Goal: Information Seeking & Learning: Learn about a topic

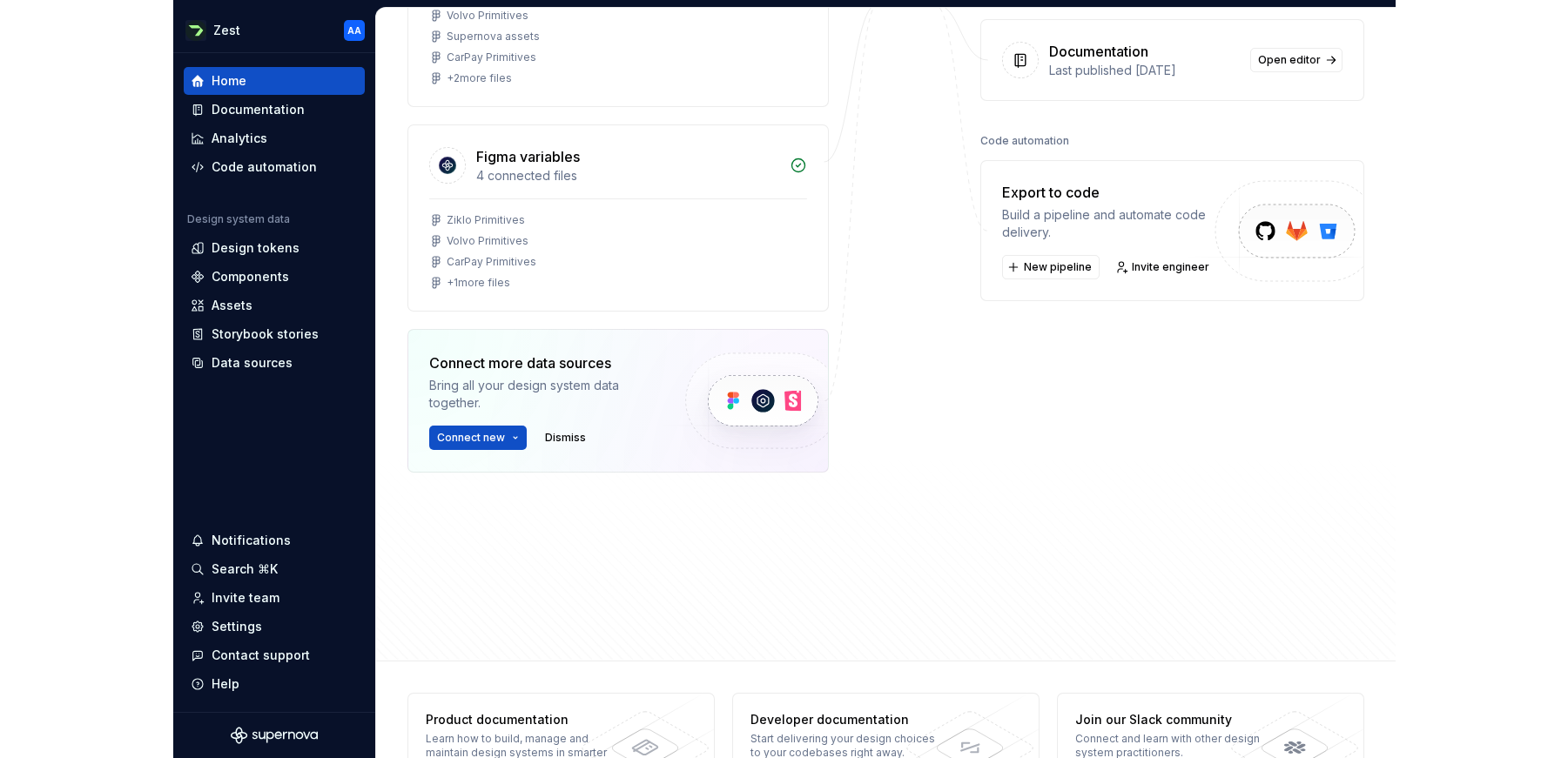
scroll to position [424, 0]
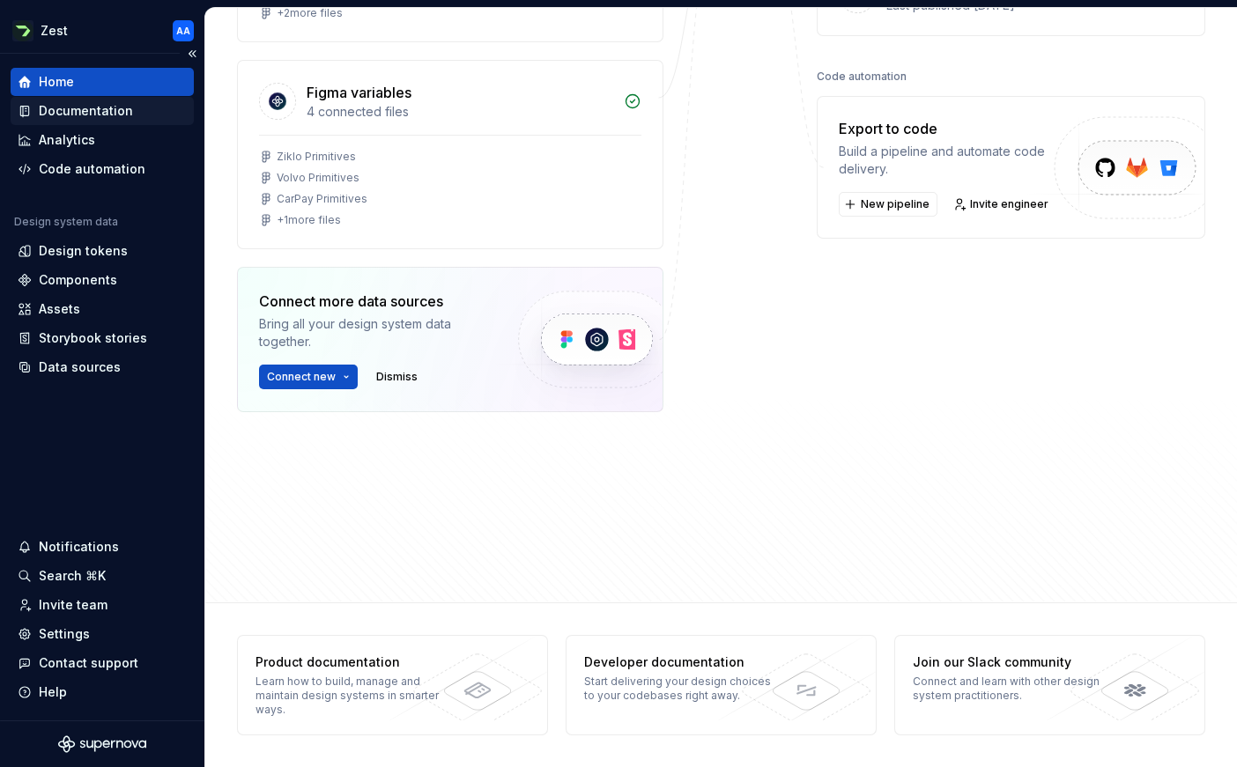
click at [88, 109] on div "Documentation" at bounding box center [86, 111] width 94 height 18
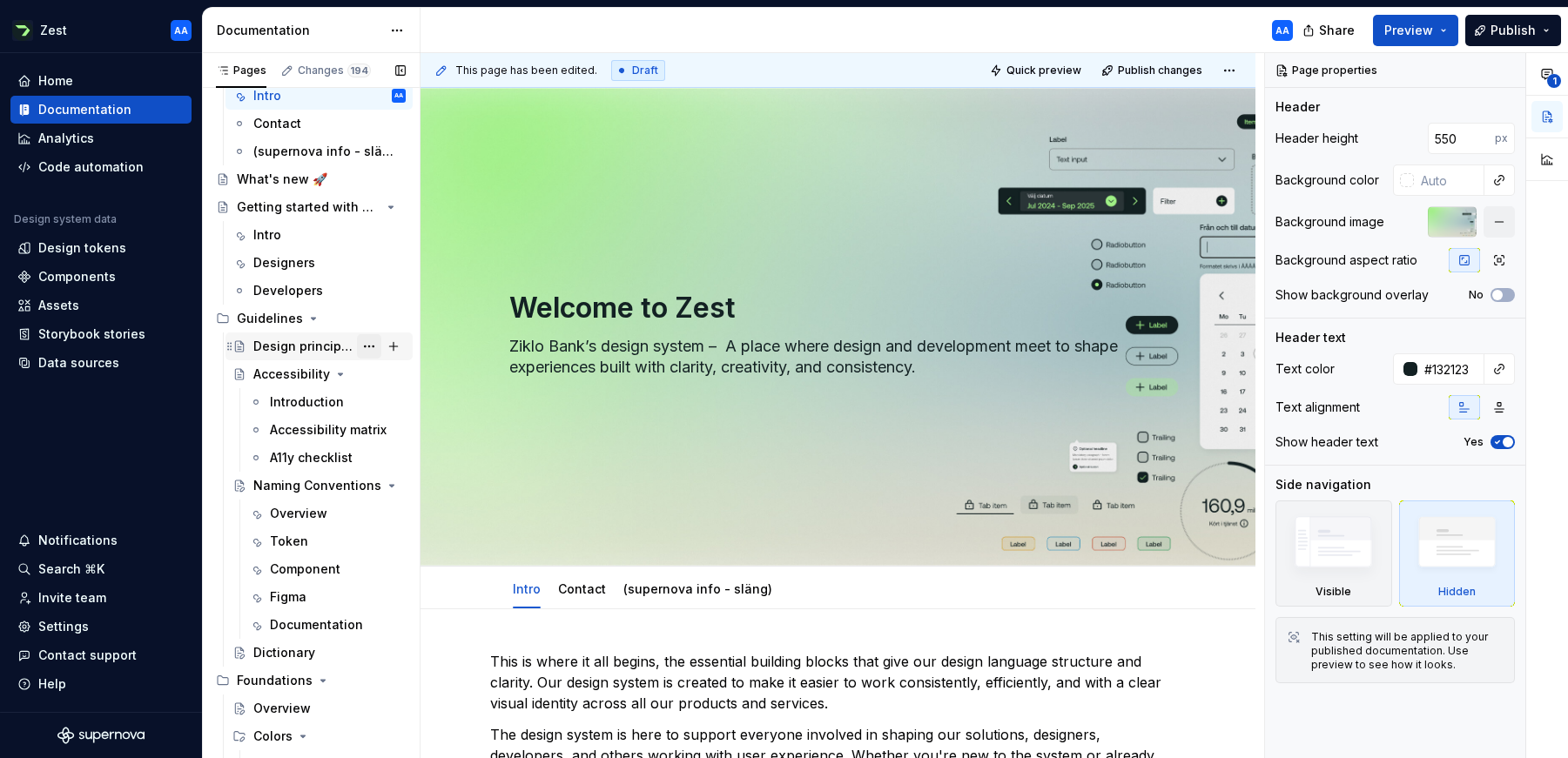
scroll to position [117, 0]
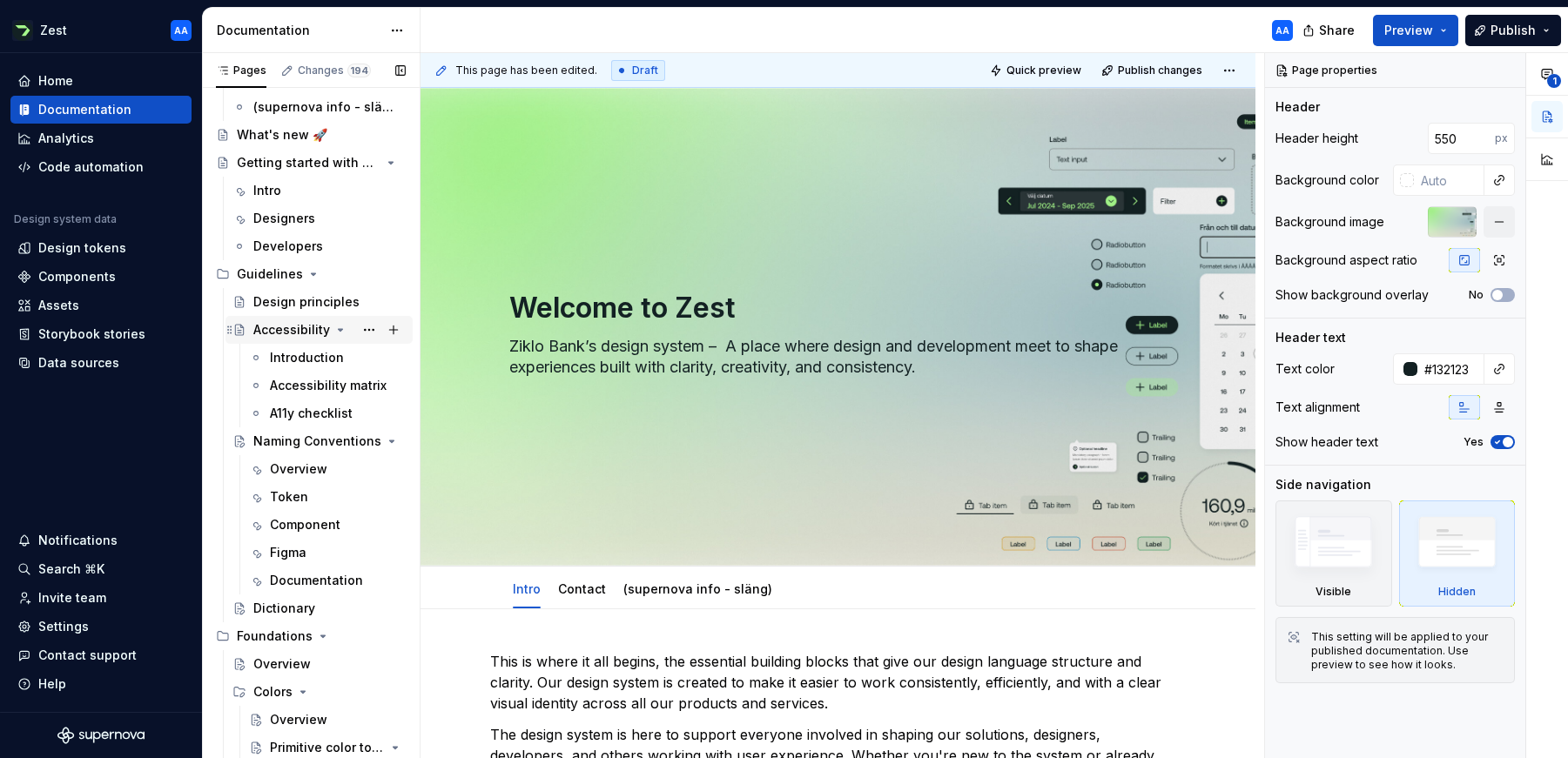
click at [341, 328] on icon "Page tree" at bounding box center [340, 330] width 14 height 14
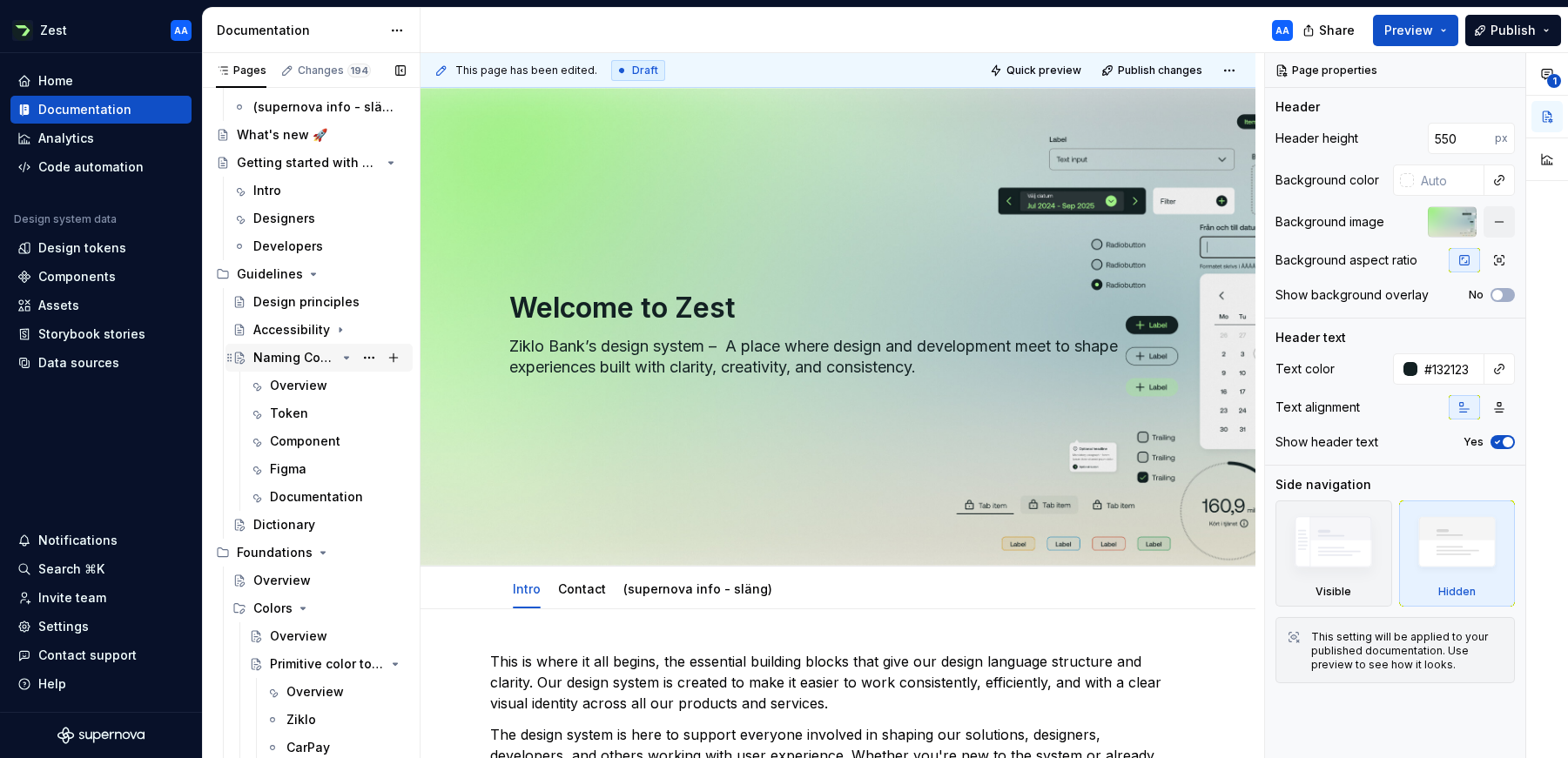
click at [348, 359] on icon "Page tree" at bounding box center [347, 358] width 14 height 14
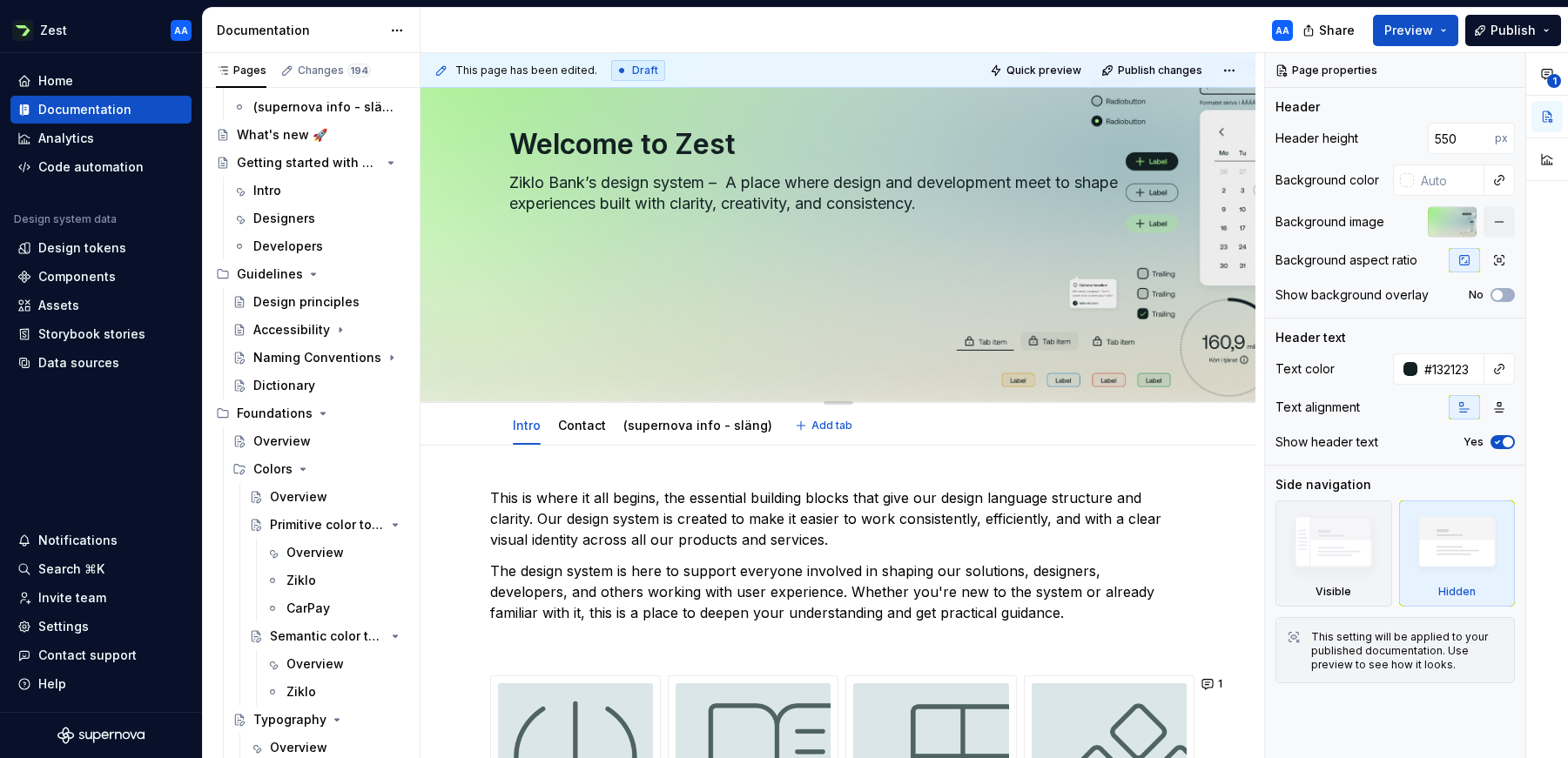
scroll to position [235, 0]
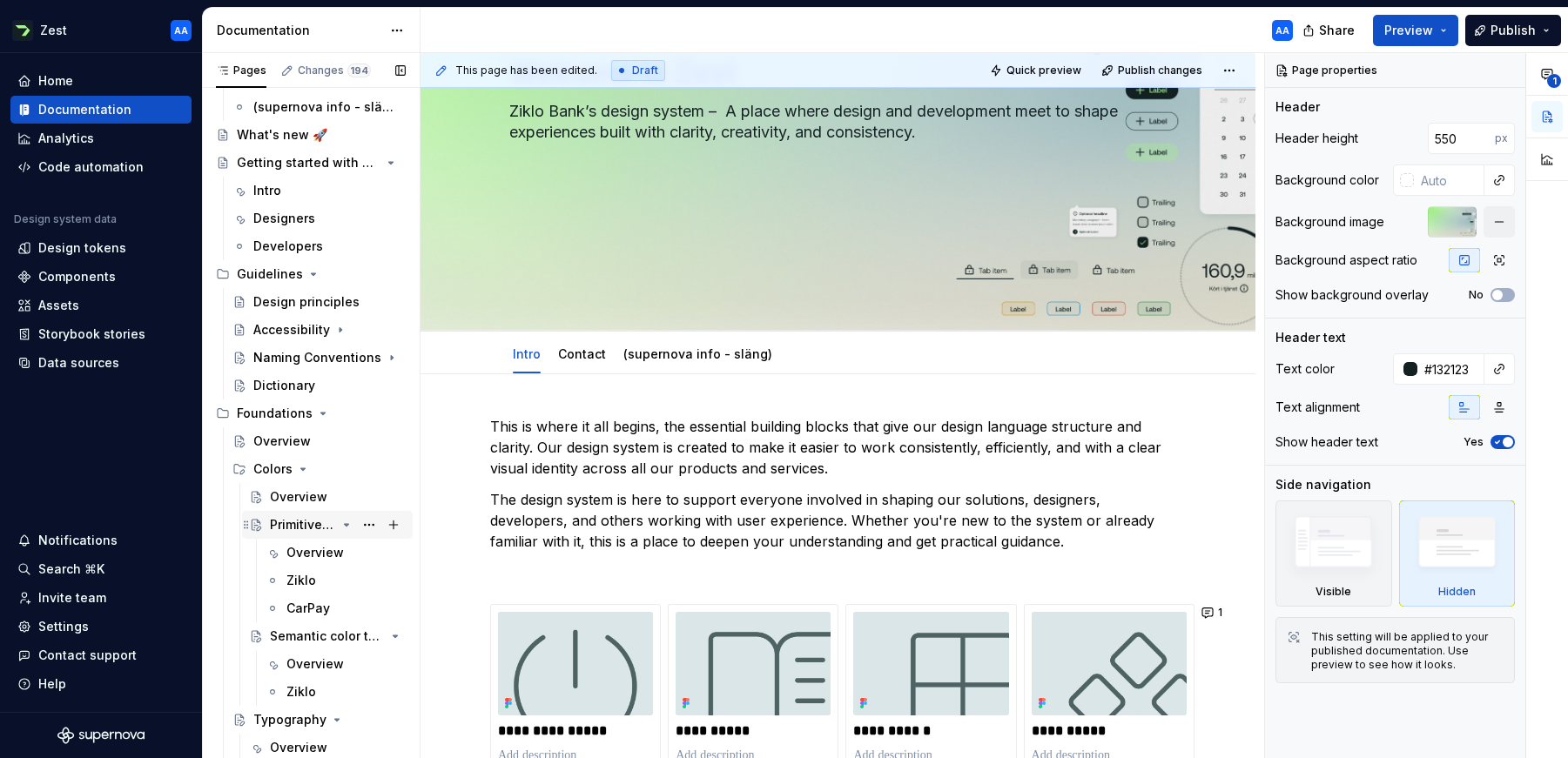
click at [344, 523] on icon "Page tree" at bounding box center [347, 525] width 14 height 14
click at [341, 552] on icon "Page tree" at bounding box center [347, 552] width 14 height 14
click at [331, 577] on icon "Page tree" at bounding box center [337, 581] width 14 height 14
click at [301, 468] on icon "Page tree" at bounding box center [303, 469] width 4 height 2
click at [311, 524] on icon "Page tree" at bounding box center [313, 525] width 4 height 2
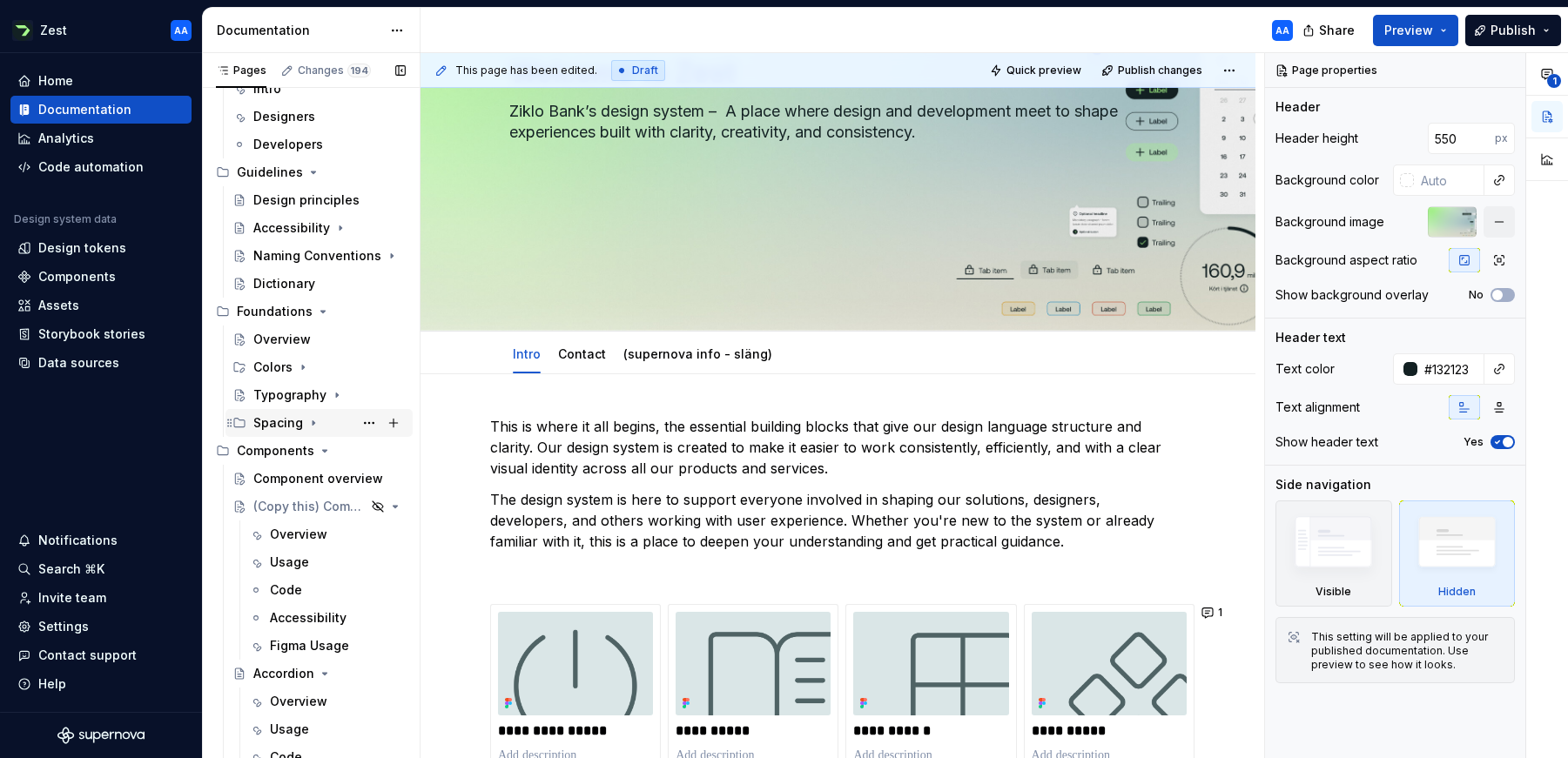
scroll to position [226, 0]
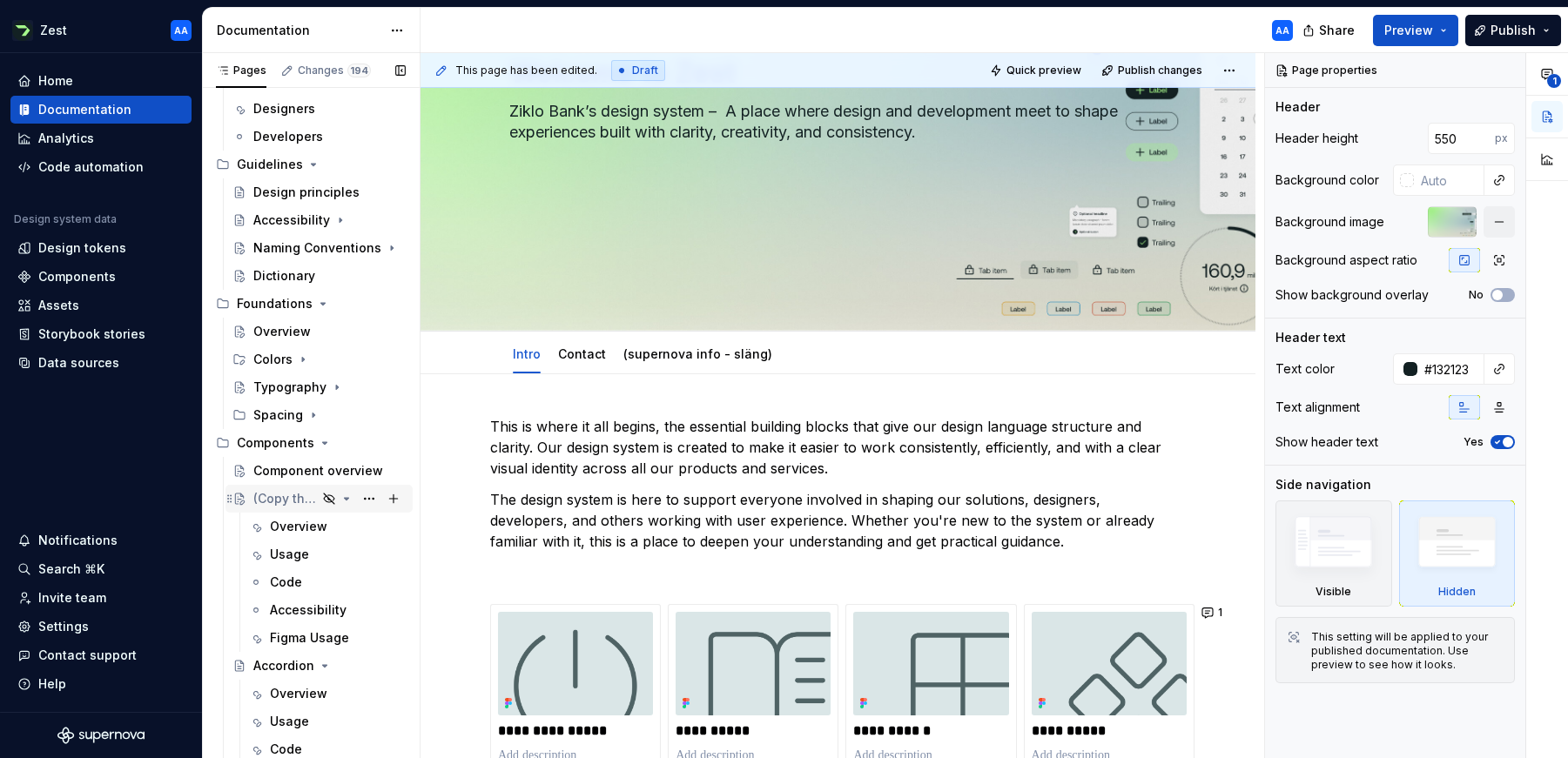
click at [343, 497] on icon "Page tree" at bounding box center [347, 499] width 14 height 14
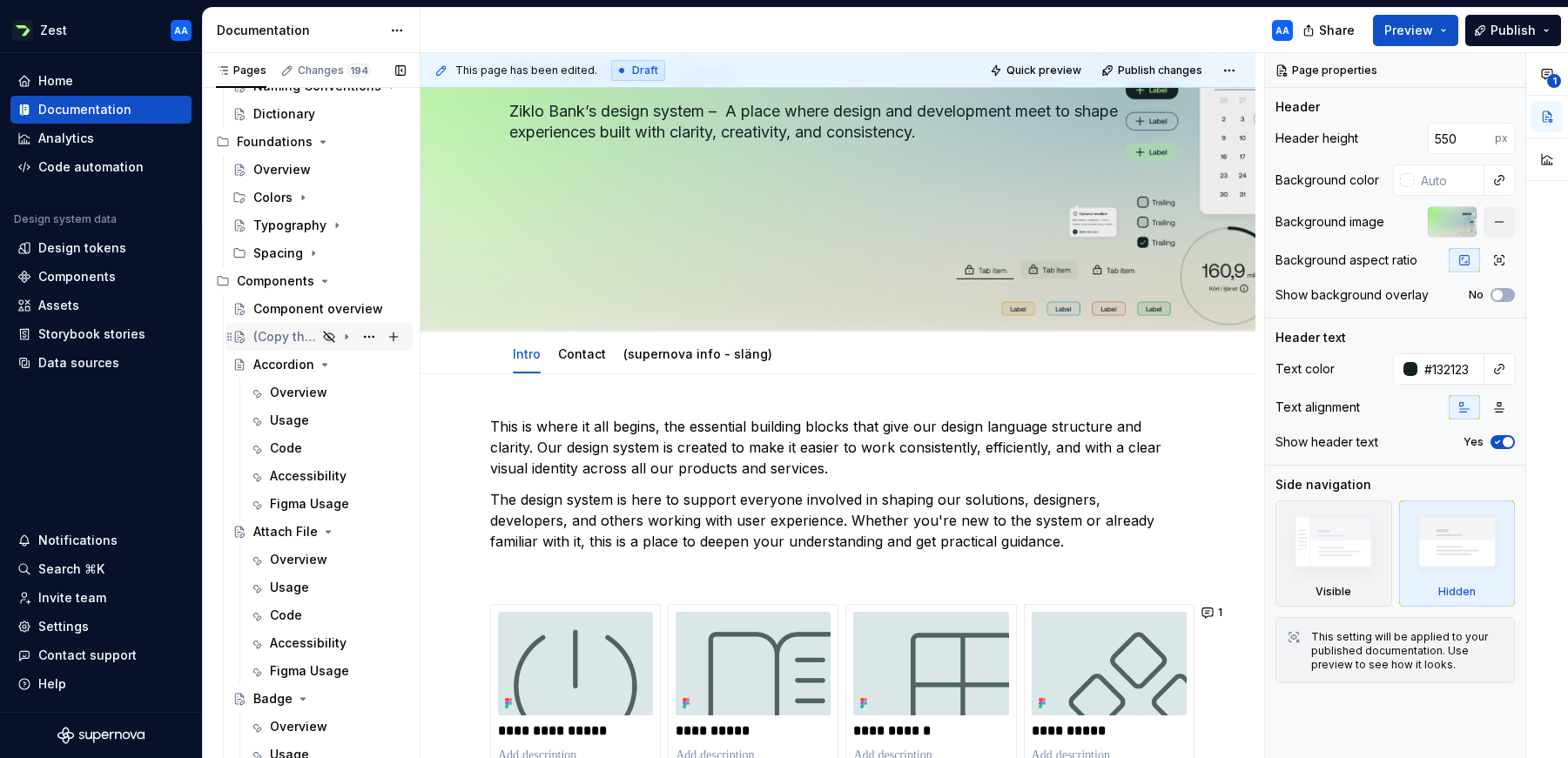
scroll to position [404, 0]
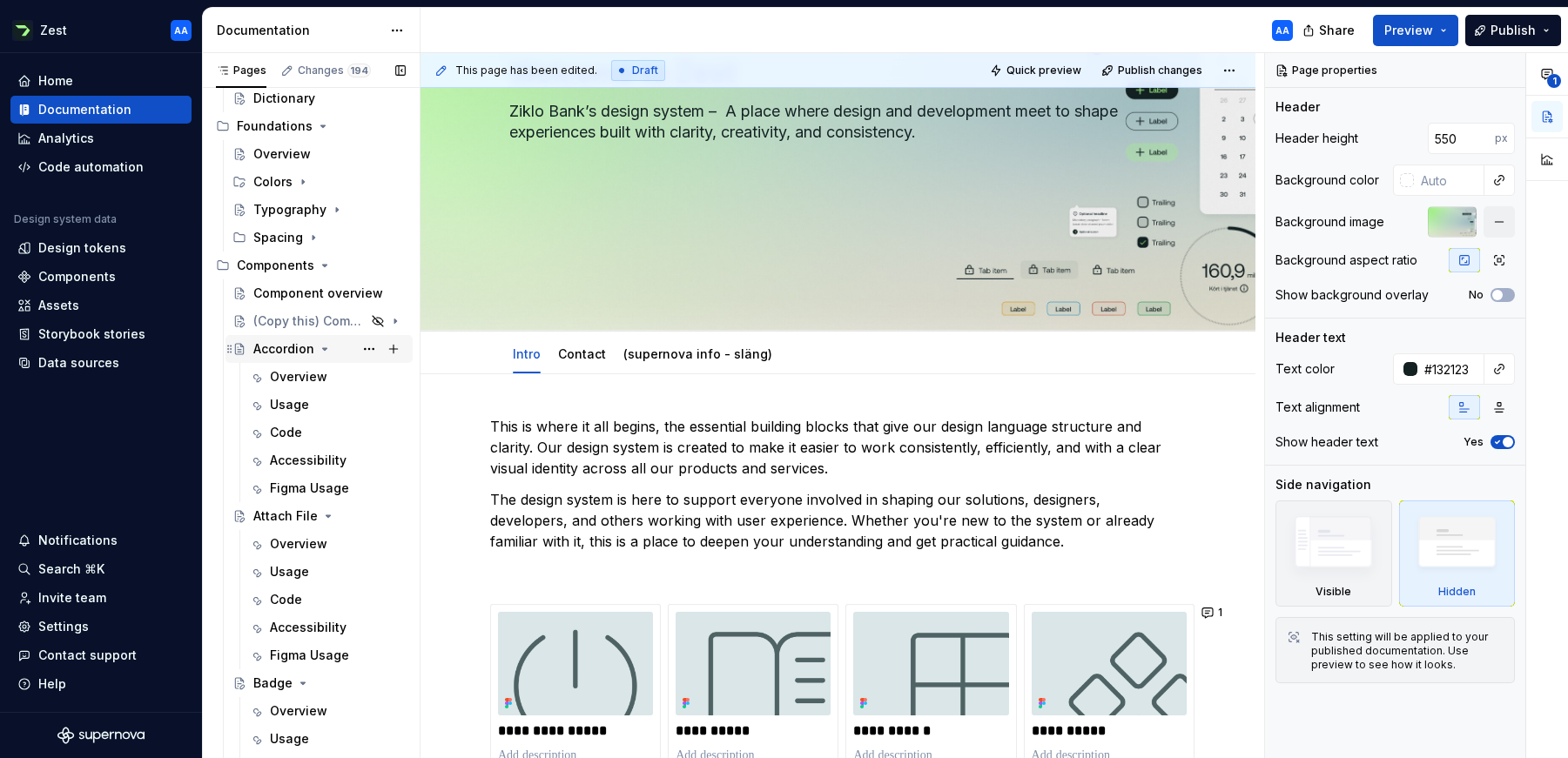
click at [293, 353] on div "Accordion" at bounding box center [284, 350] width 61 height 18
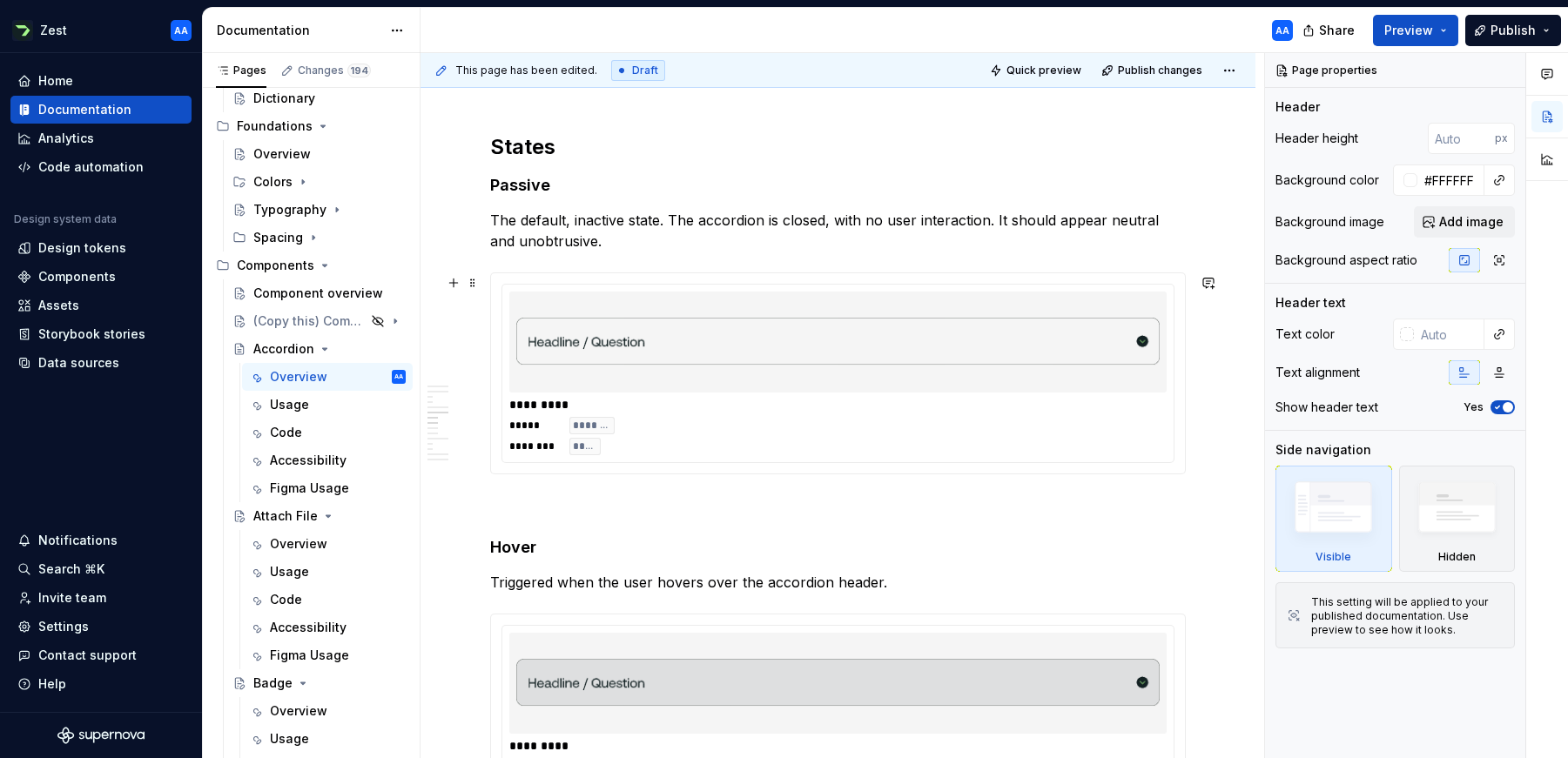
scroll to position [1998, 0]
click at [294, 435] on div "Code" at bounding box center [286, 433] width 33 height 18
click at [294, 406] on div "Usage" at bounding box center [289, 405] width 40 height 18
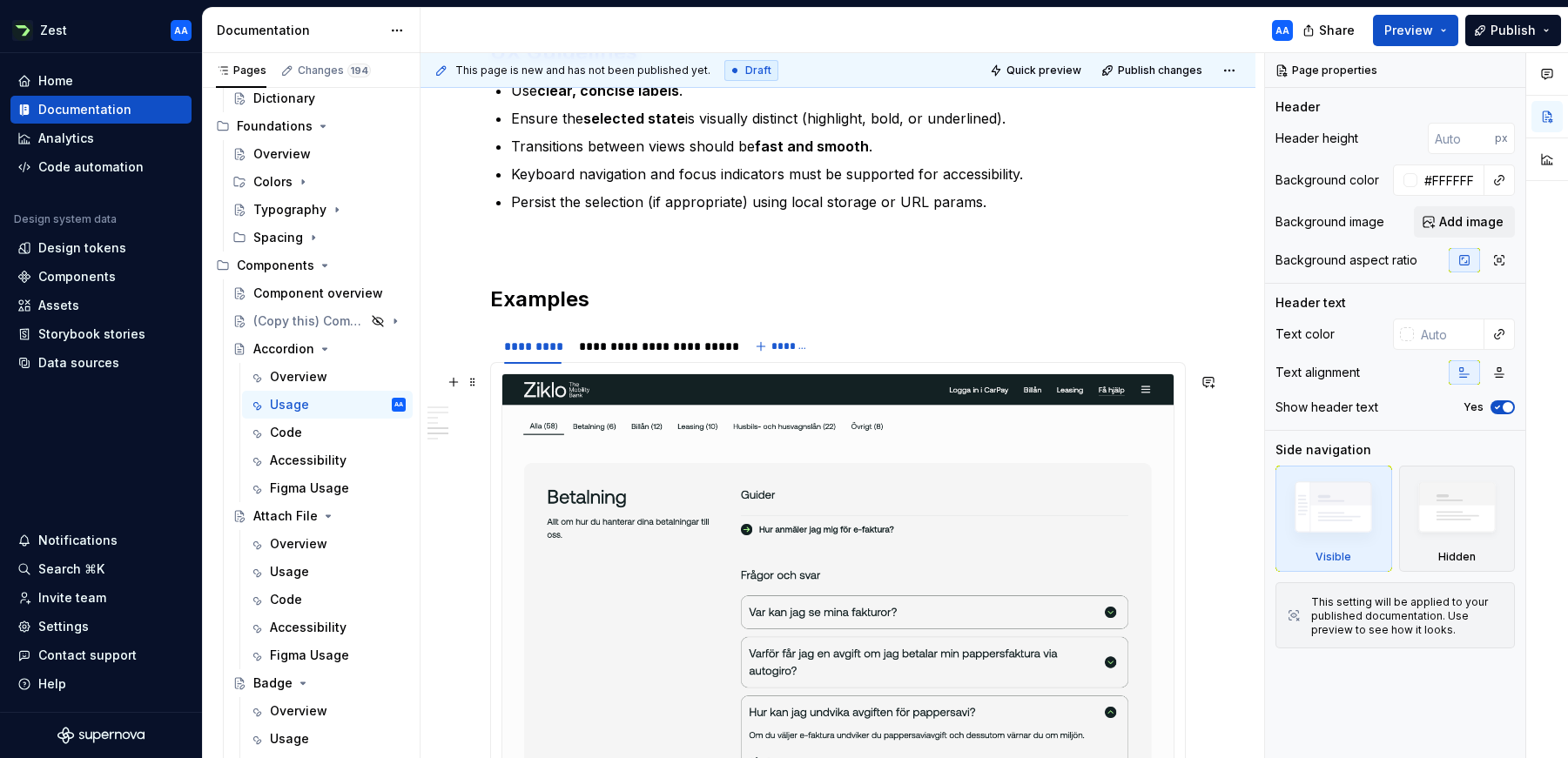
scroll to position [1325, 0]
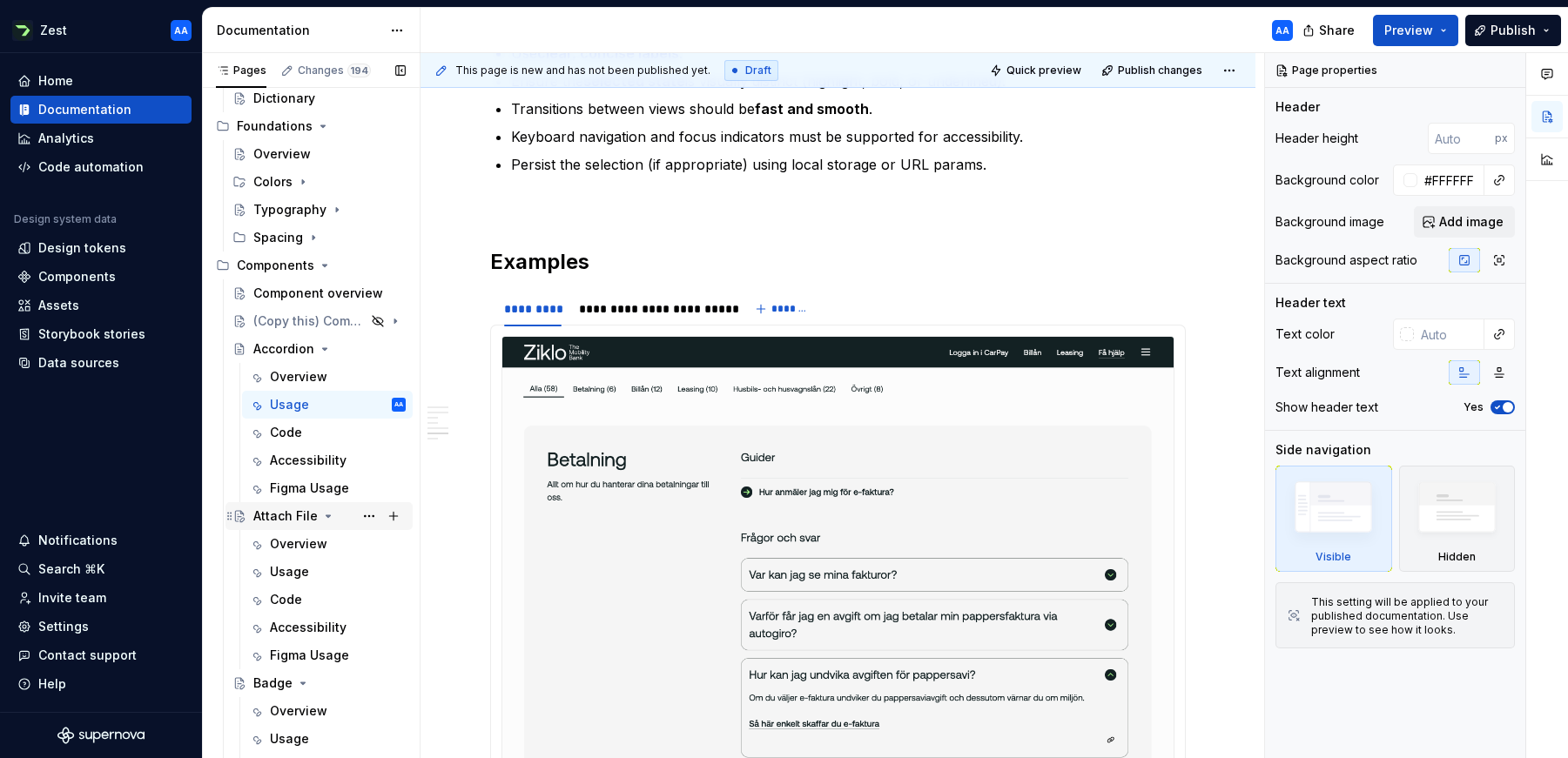
click at [289, 516] on div "Attach File" at bounding box center [285, 517] width 64 height 18
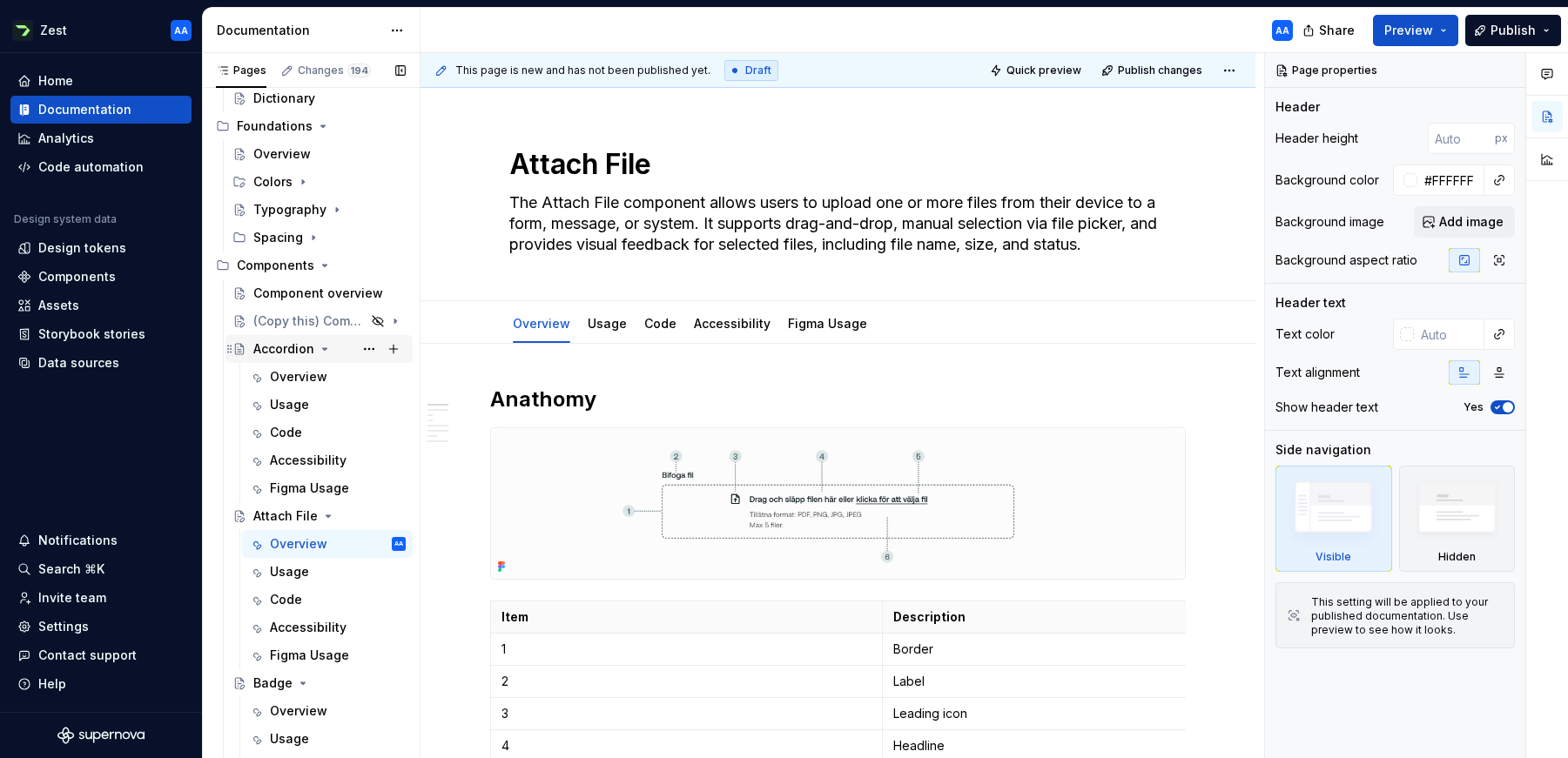
click at [324, 349] on icon "Page tree" at bounding box center [325, 349] width 4 height 2
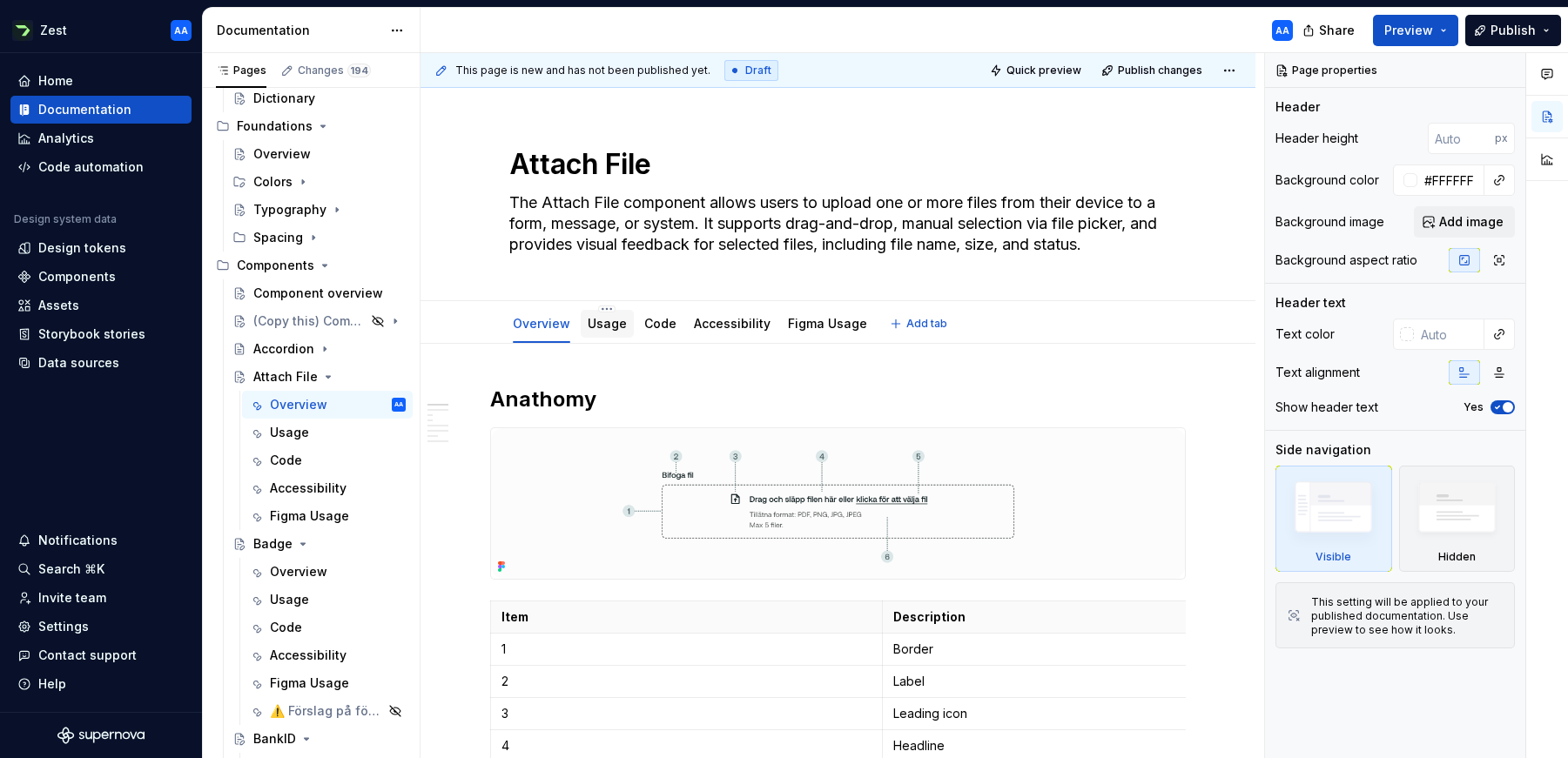
click at [613, 321] on link "Usage" at bounding box center [608, 323] width 40 height 15
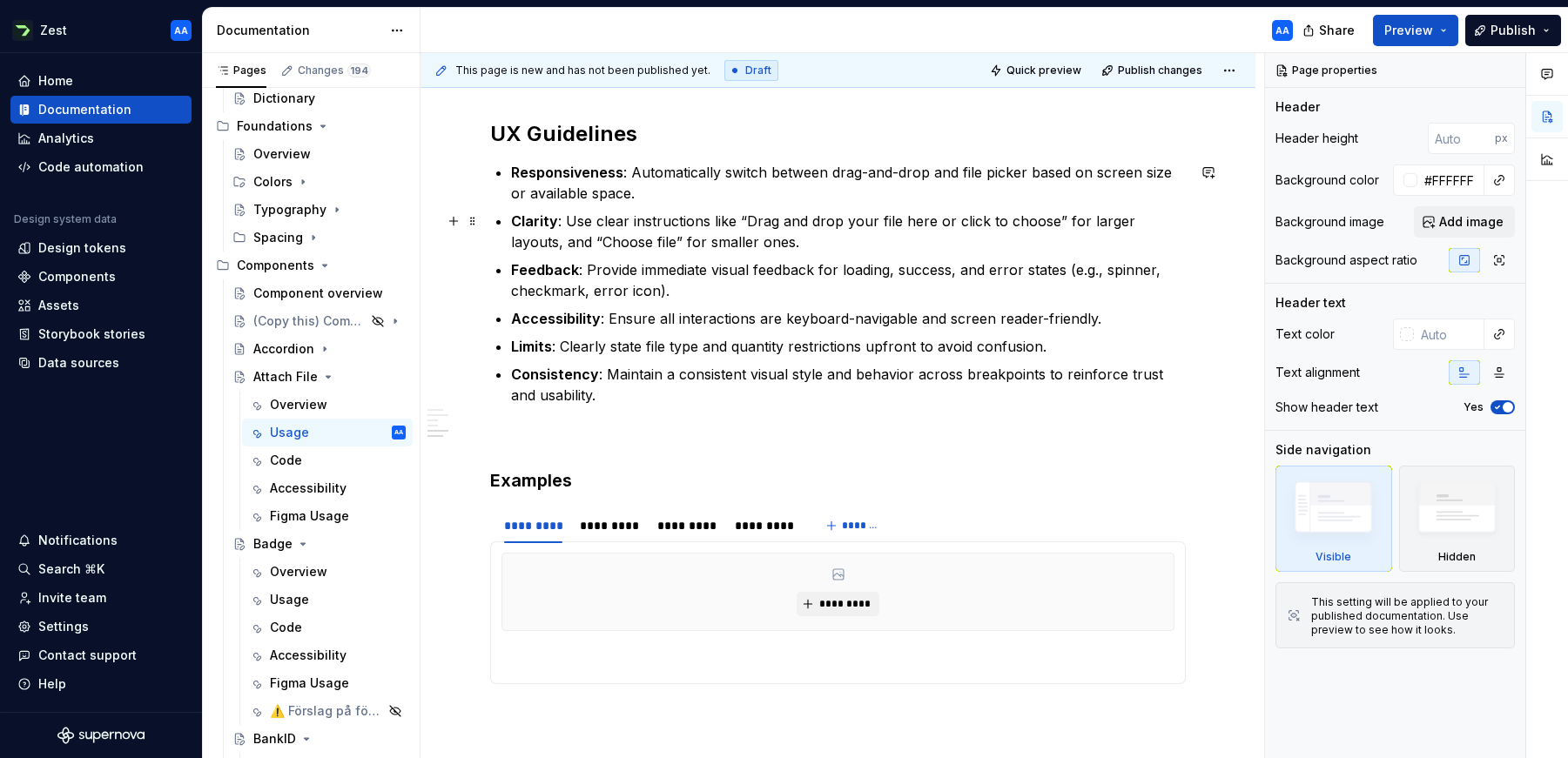
scroll to position [1356, 0]
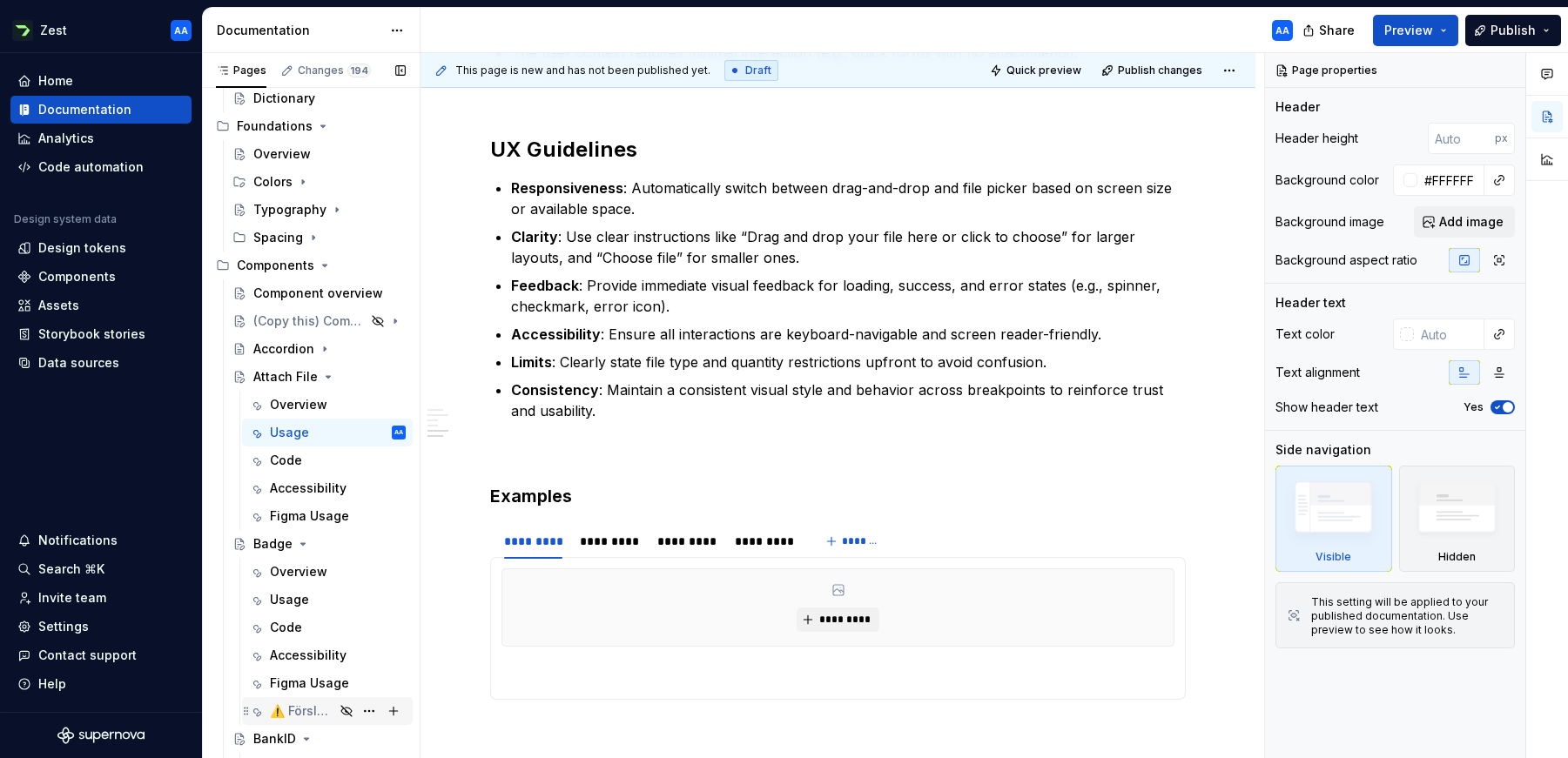
click at [303, 706] on div "⚠️ Förslag på förbättringar" at bounding box center [301, 712] width 64 height 18
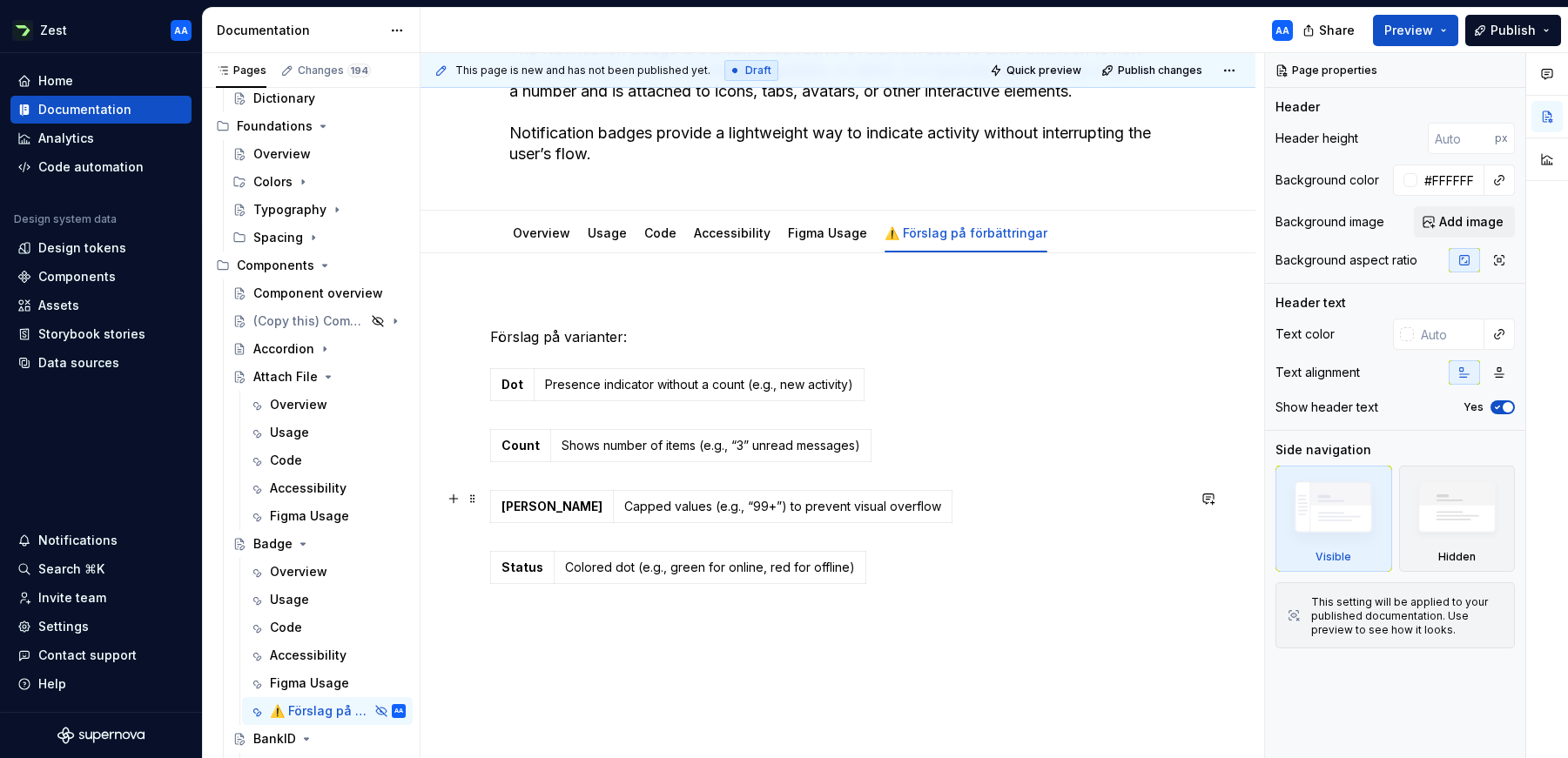
scroll to position [233, 0]
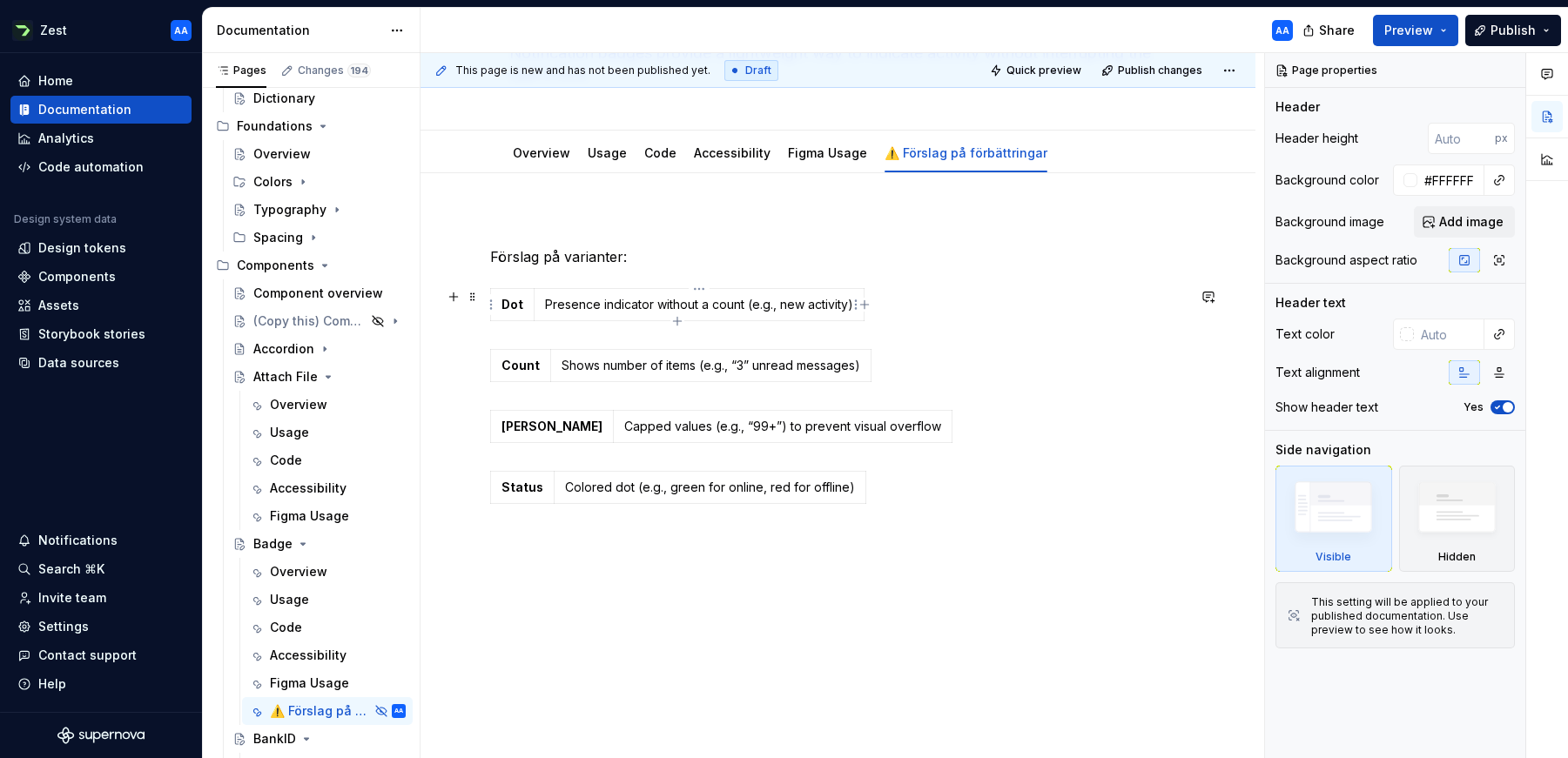
click at [597, 309] on p "Presence indicator without a count (e.g., new activity)" at bounding box center [700, 305] width 308 height 18
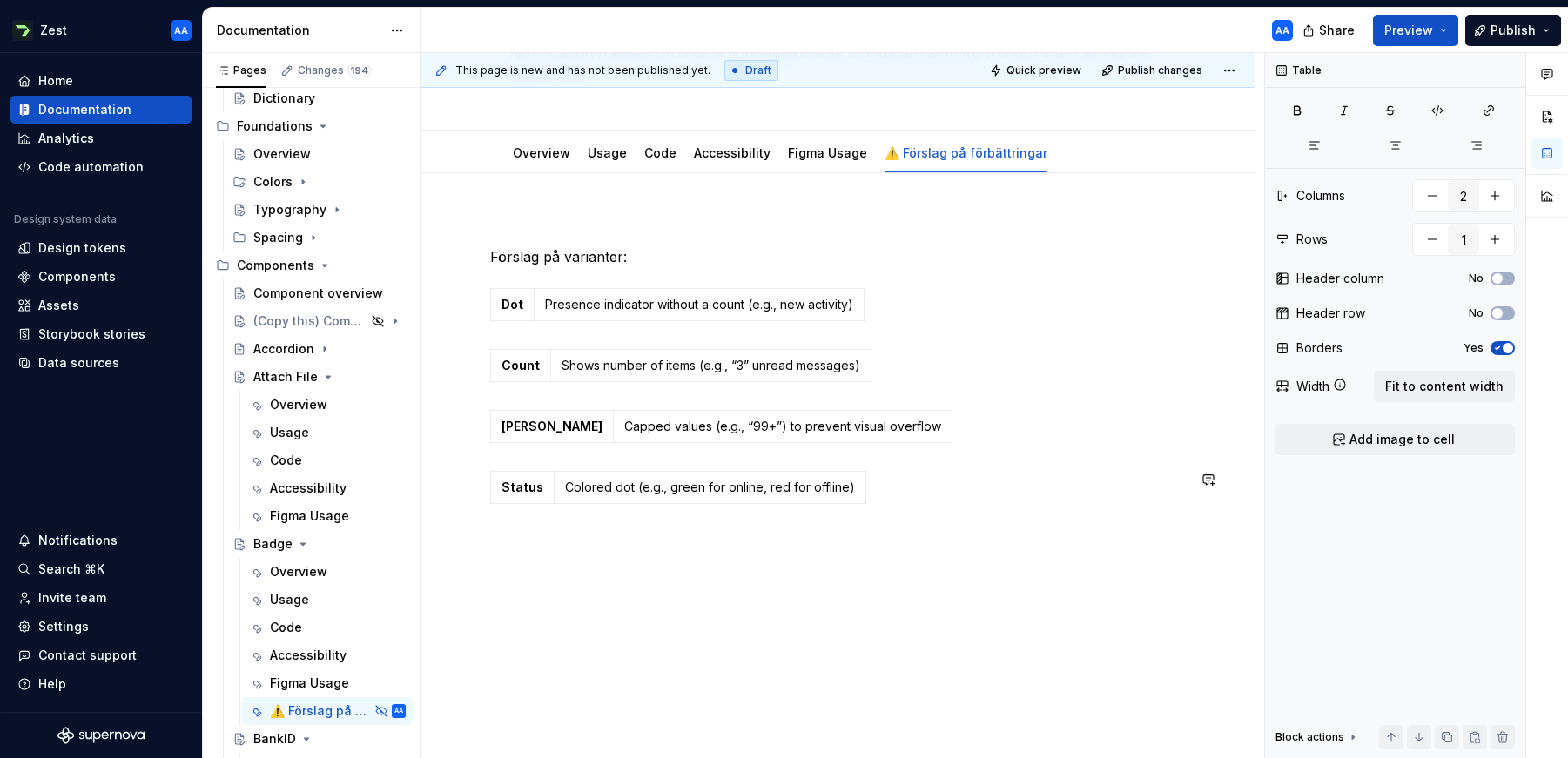
click at [574, 558] on div "Förslag på varianter: Dot Presence indicator without a count (e.g., new activit…" at bounding box center [838, 465] width 835 height 586
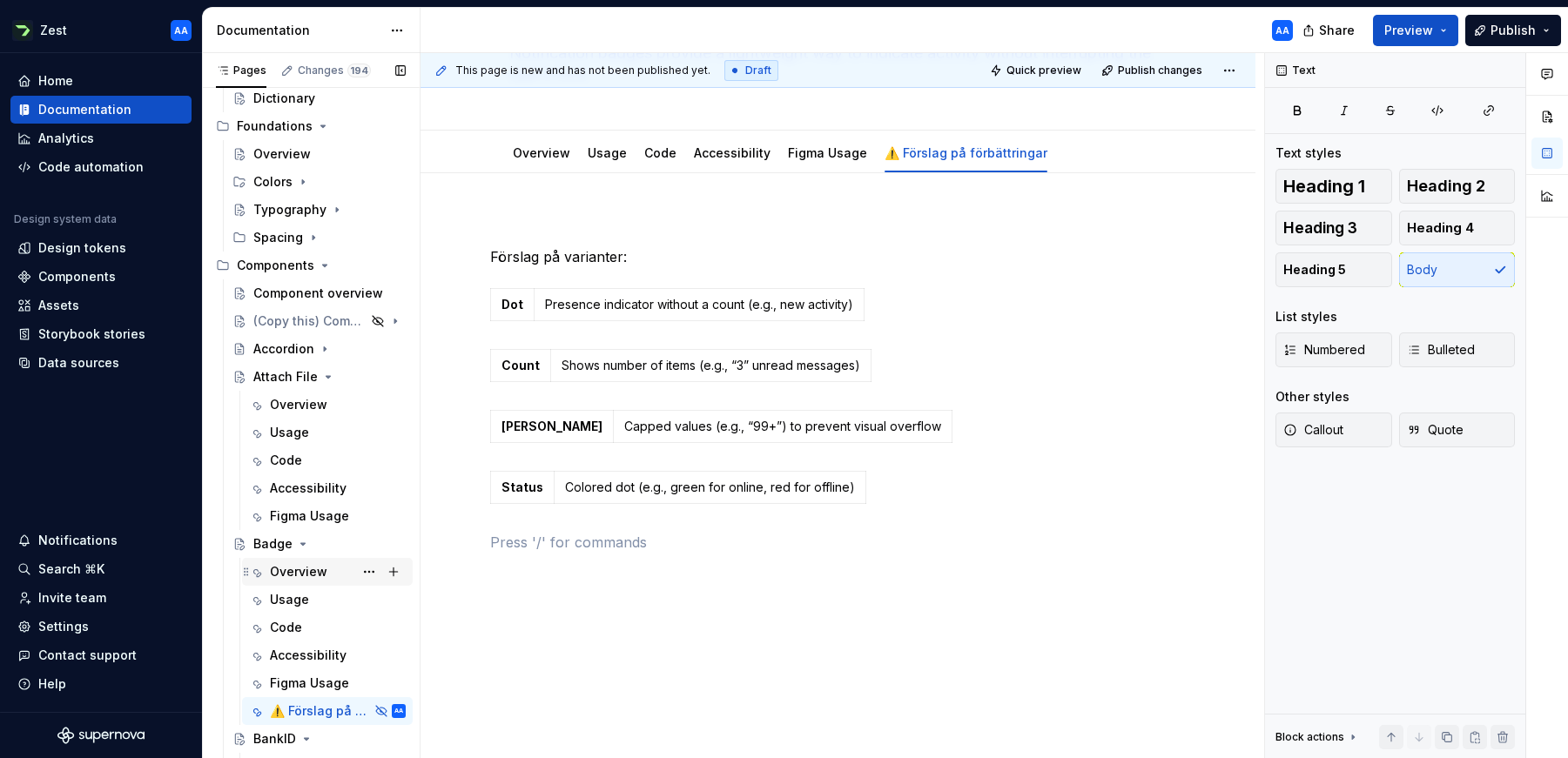
click at [296, 565] on div "Overview" at bounding box center [298, 572] width 57 height 18
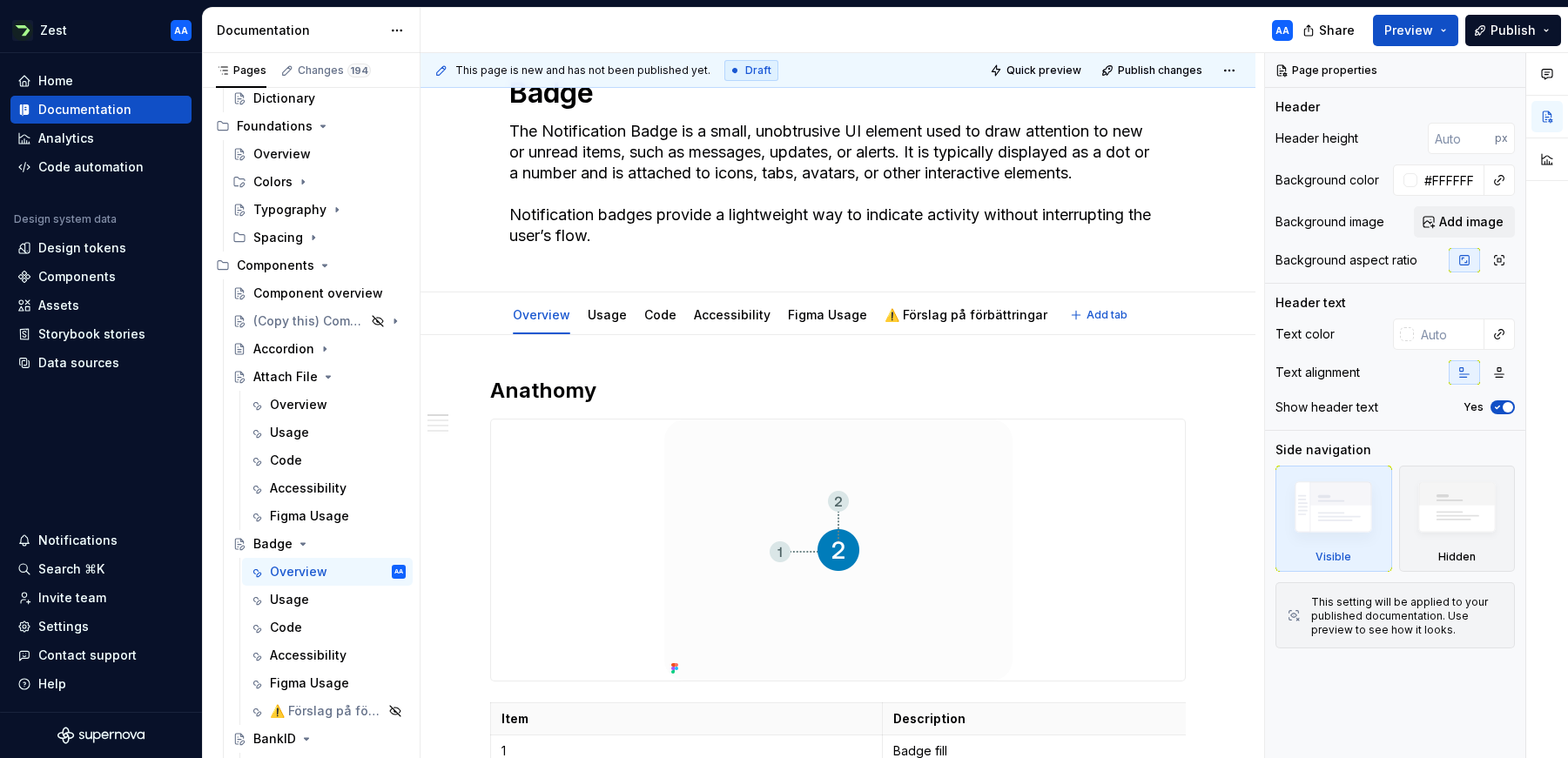
scroll to position [39, 0]
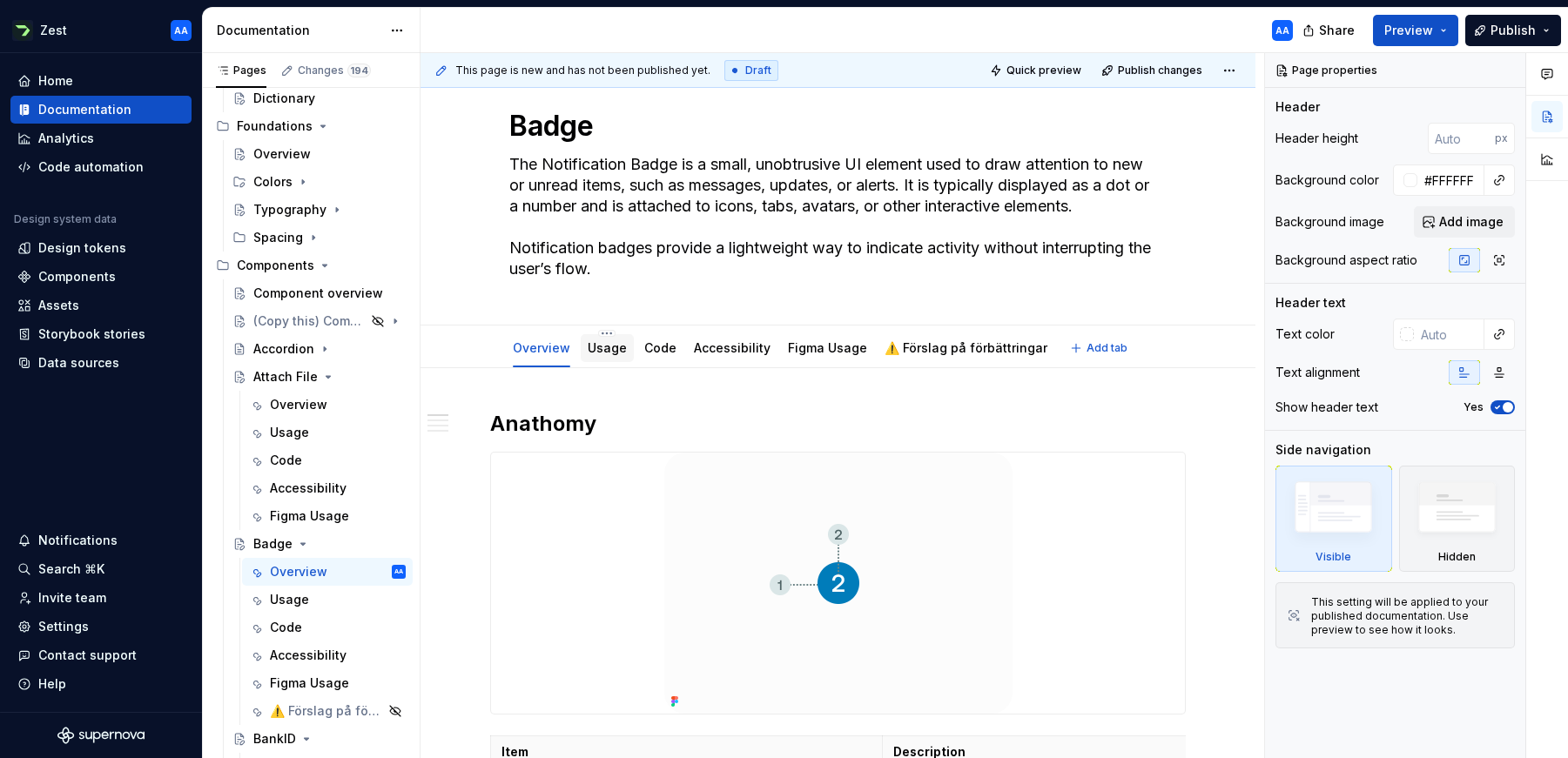
click at [611, 342] on link "Usage" at bounding box center [608, 348] width 40 height 15
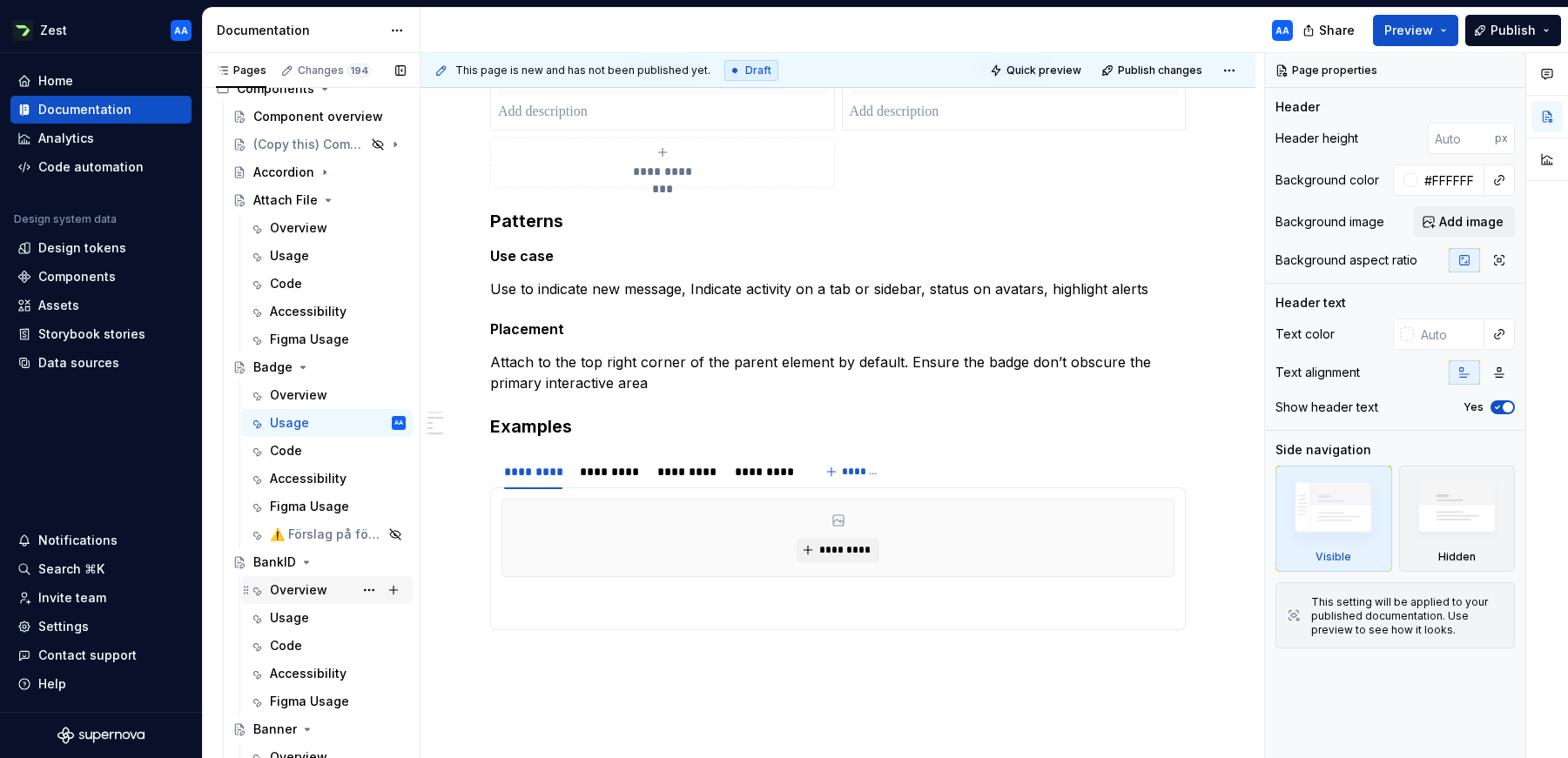
scroll to position [588, 0]
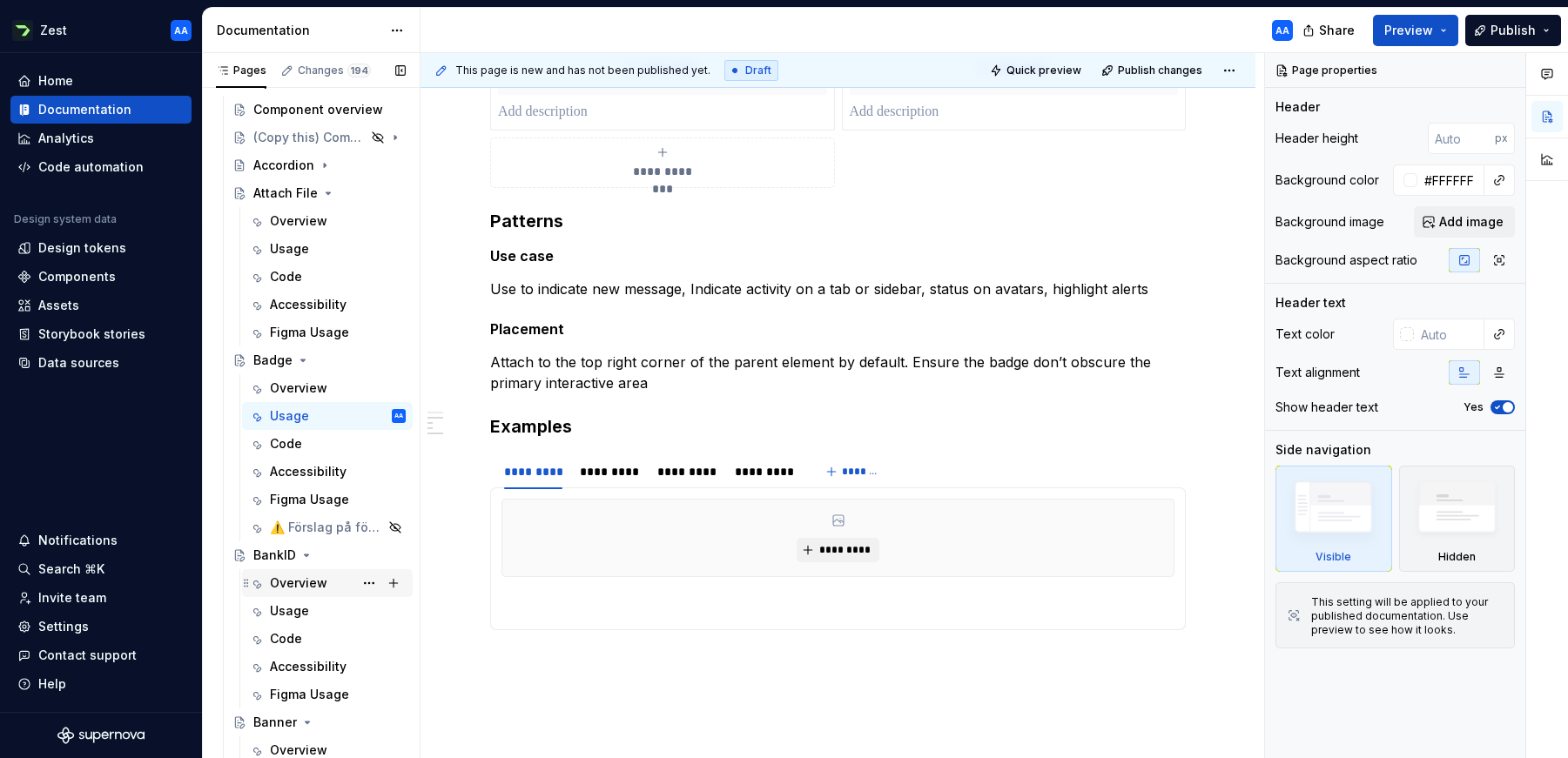
click at [289, 582] on div "Overview" at bounding box center [298, 584] width 57 height 18
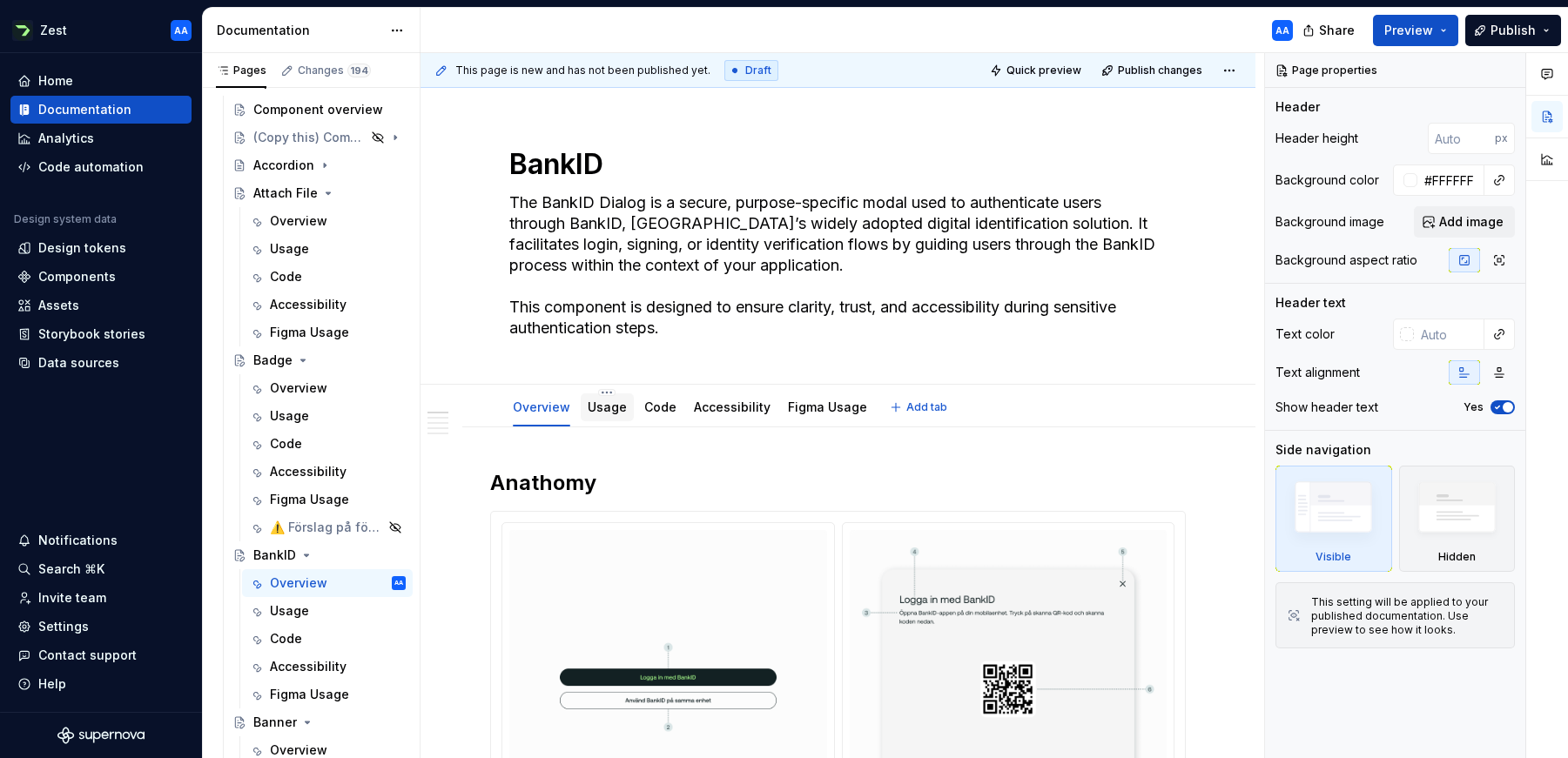
click at [608, 407] on link "Usage" at bounding box center [608, 406] width 40 height 15
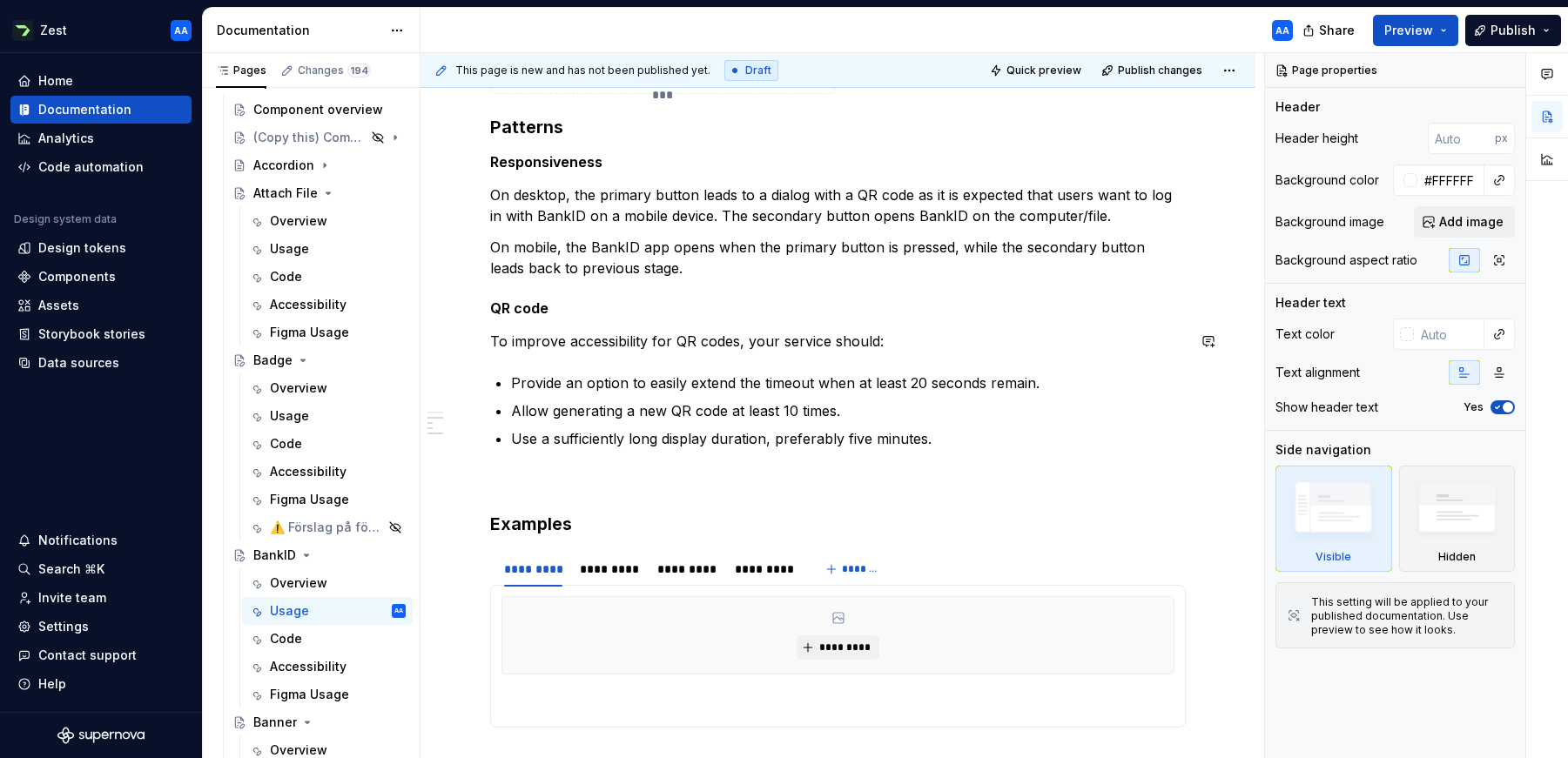
scroll to position [625, 0]
click at [276, 190] on div "Attach File" at bounding box center [285, 194] width 64 height 18
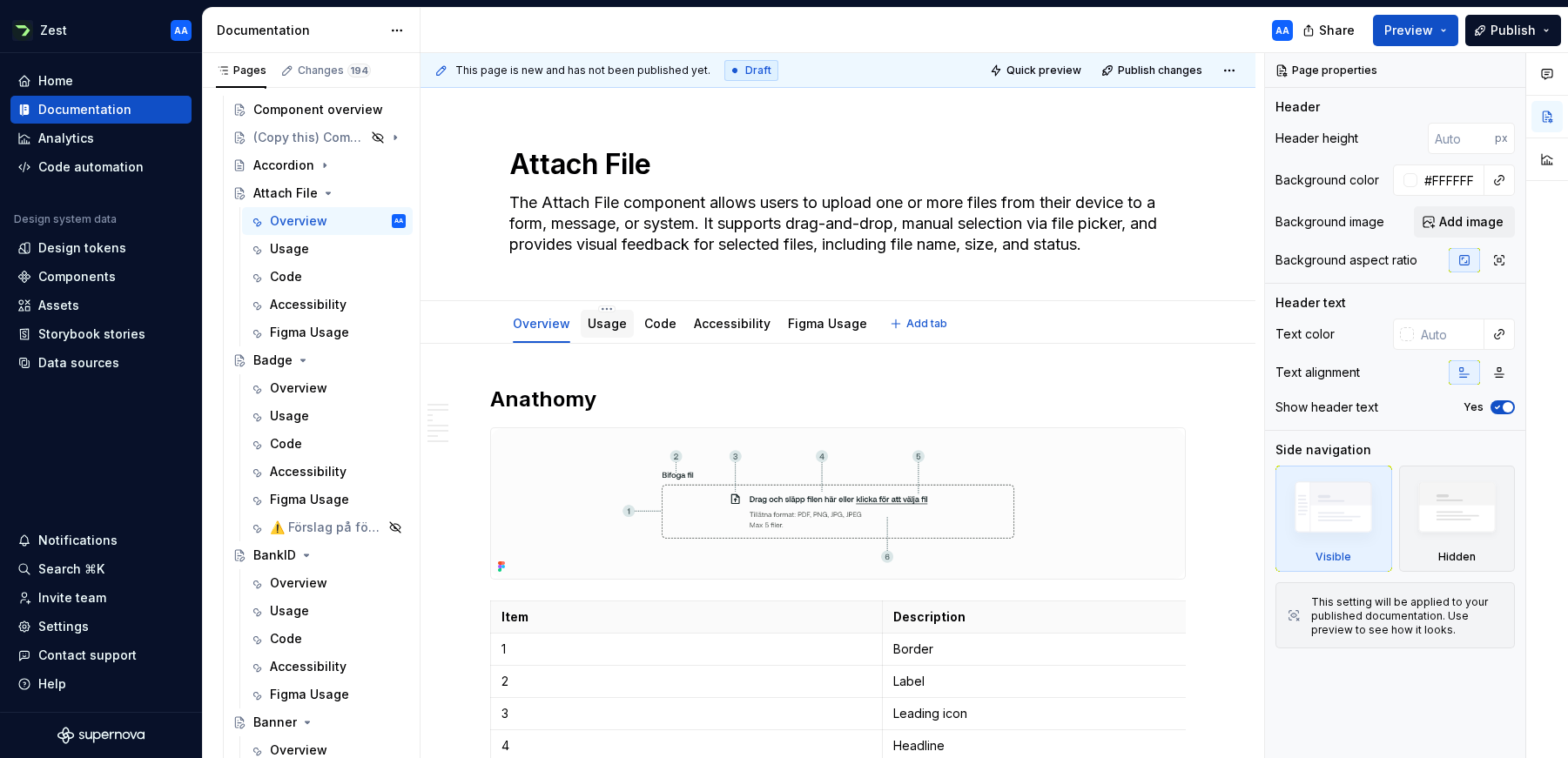
click at [609, 322] on link "Usage" at bounding box center [608, 323] width 40 height 15
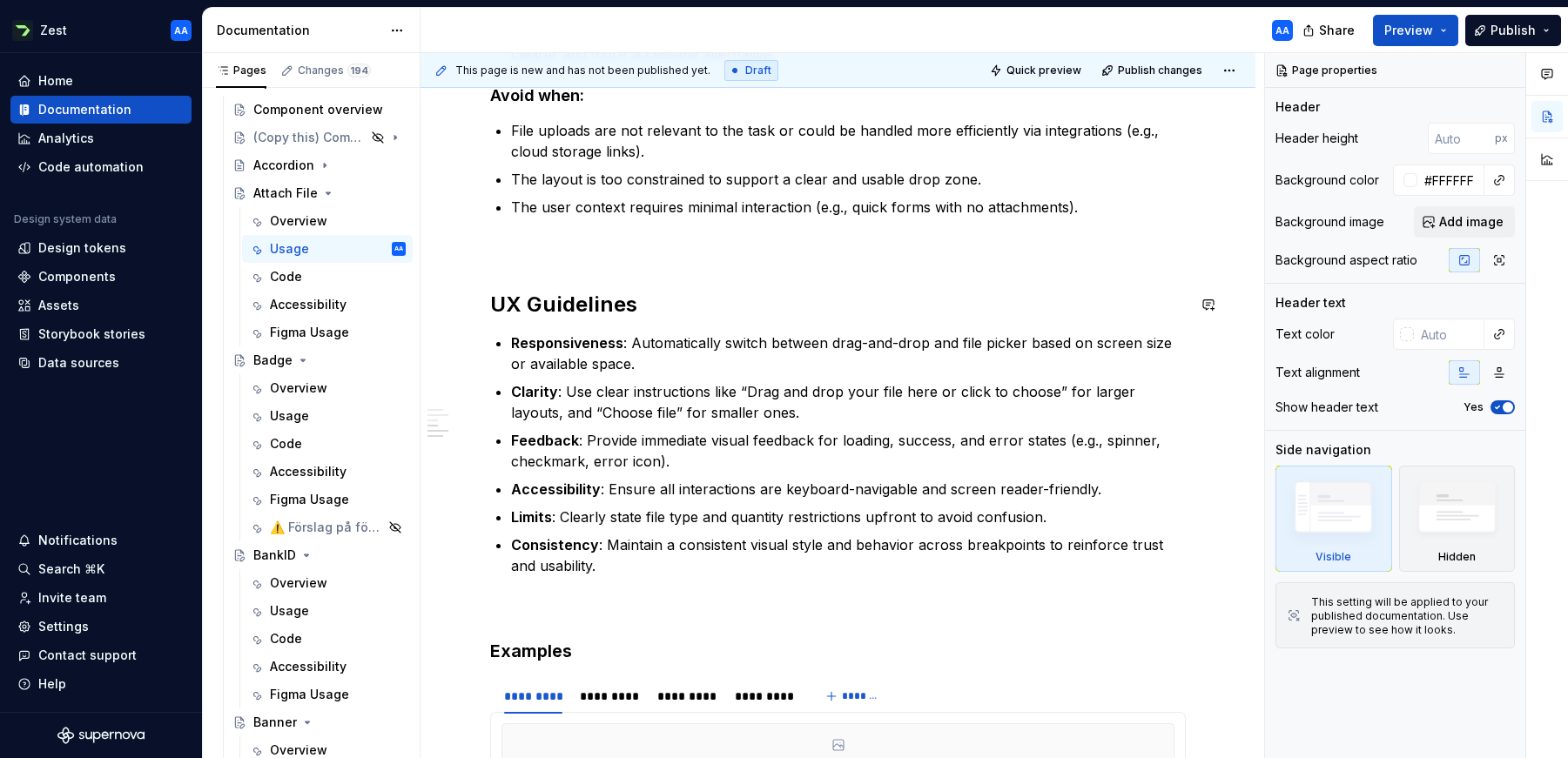
scroll to position [1203, 0]
click at [296, 609] on div "Usage" at bounding box center [289, 612] width 40 height 18
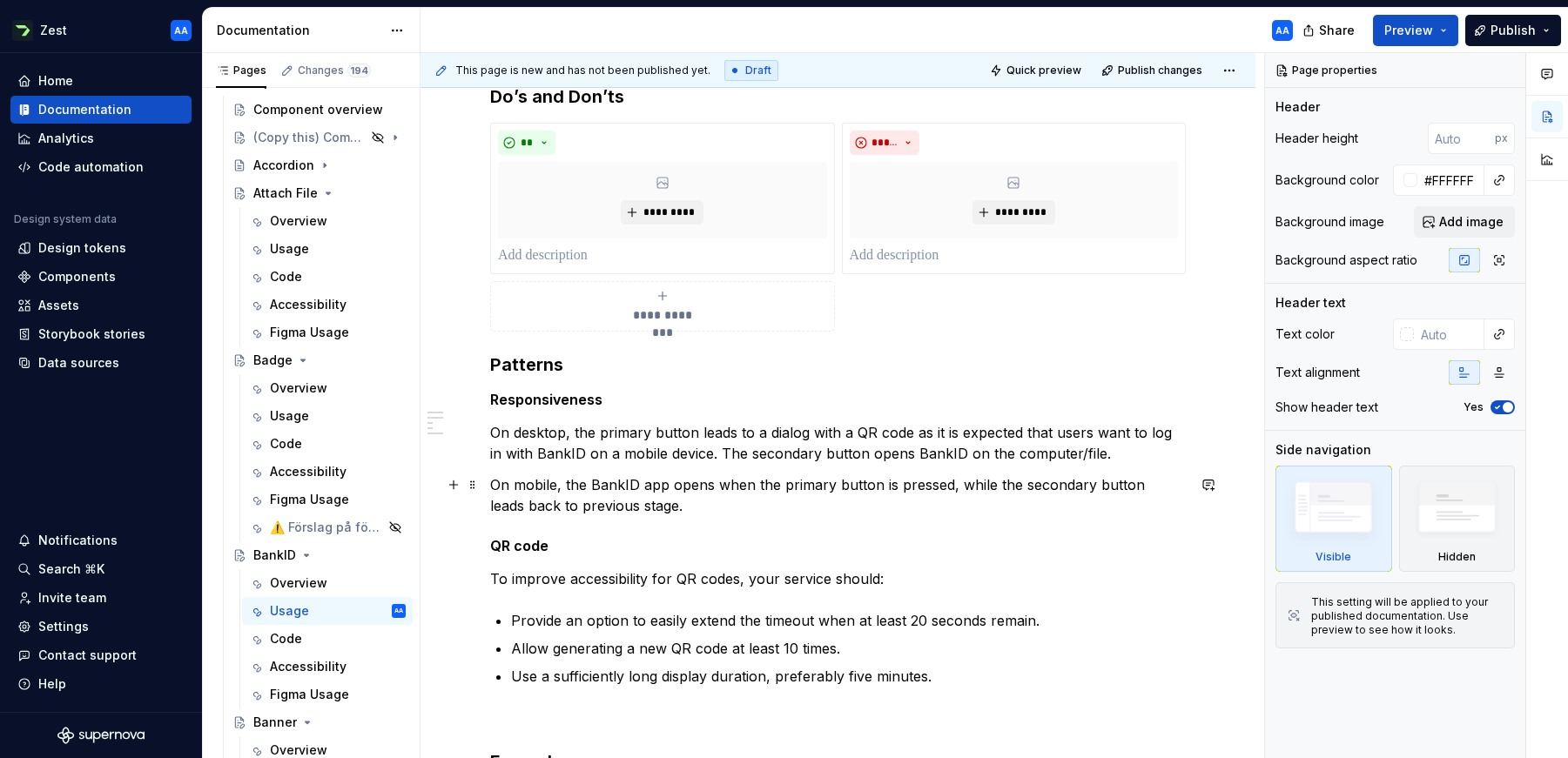
scroll to position [387, 0]
type textarea "*"
click at [524, 359] on h3 "Patterns" at bounding box center [838, 362] width 696 height 25
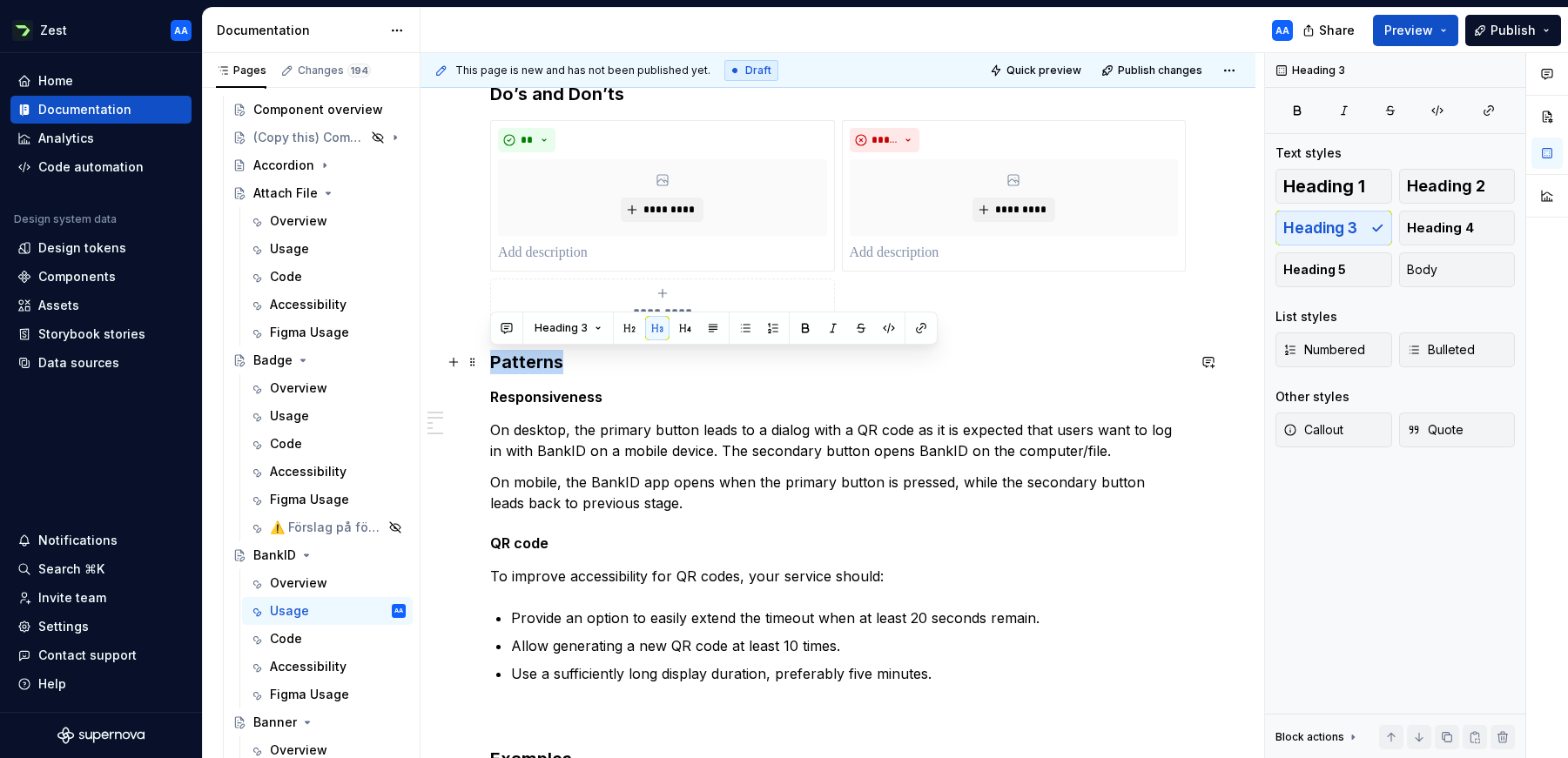
type textarea "********"
click at [524, 359] on h3 "Patterns" at bounding box center [838, 362] width 696 height 25
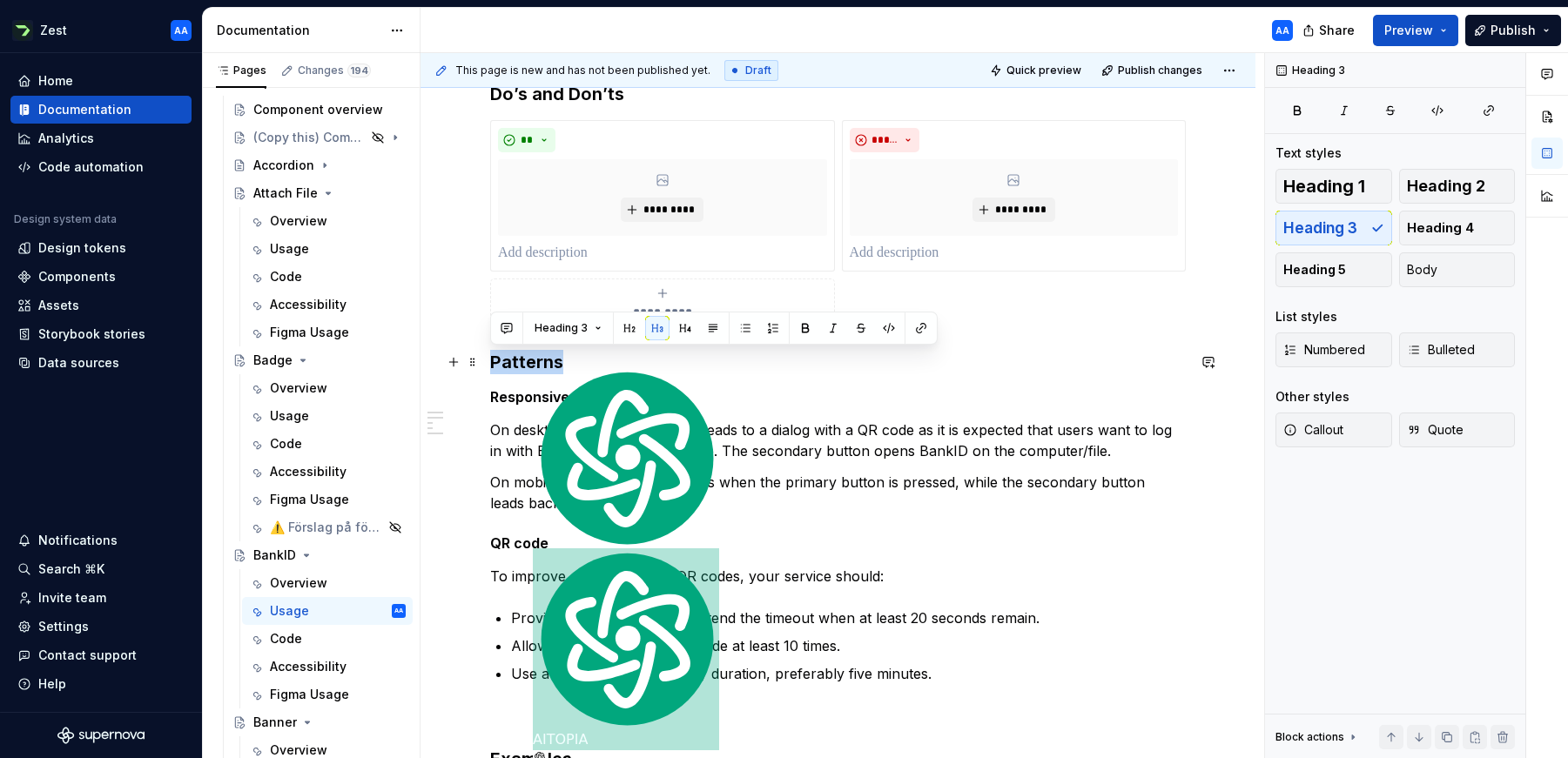
type textarea "*"
click at [594, 331] on button "Heading 3" at bounding box center [568, 328] width 83 height 25
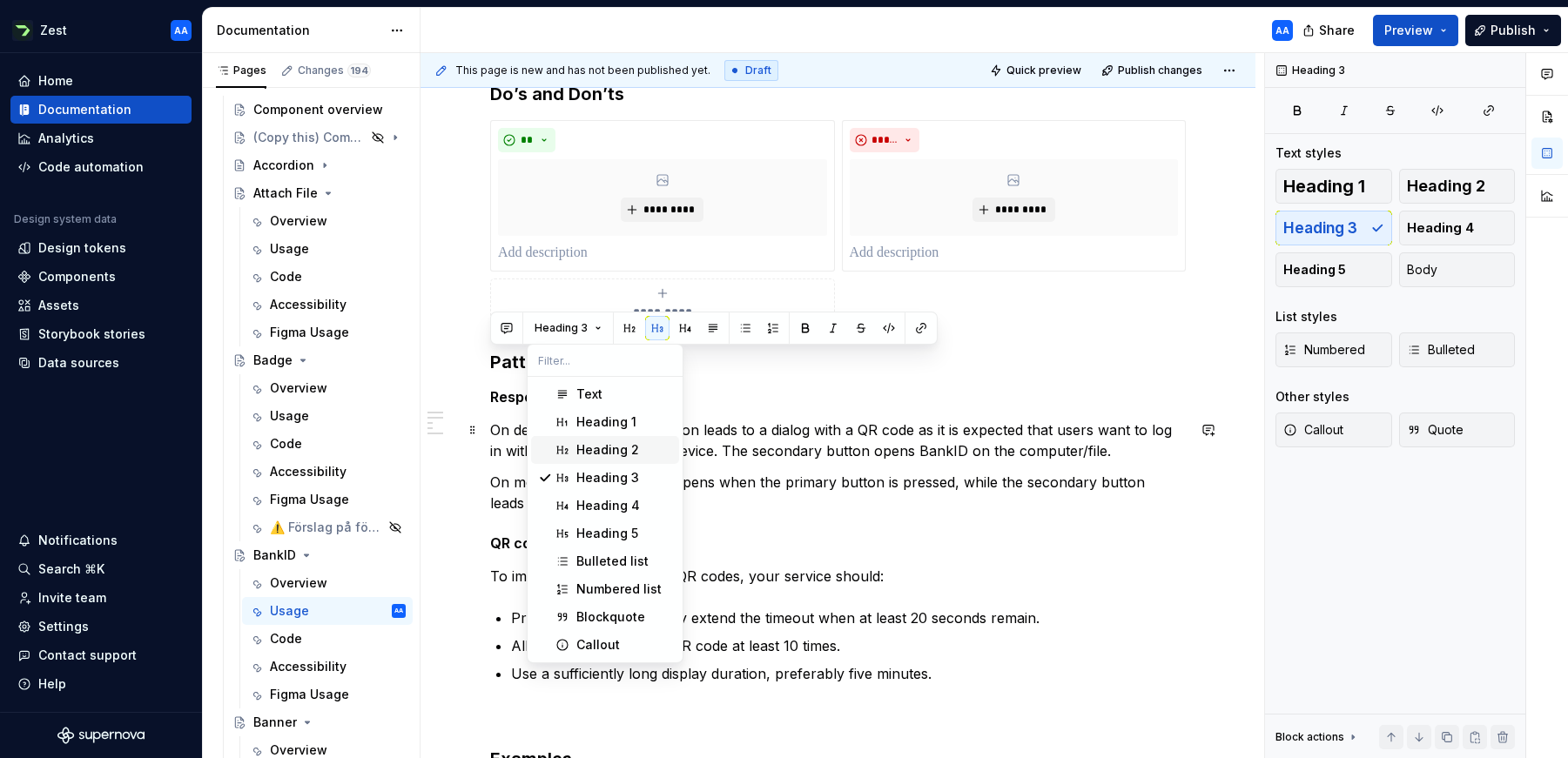
click at [589, 453] on div "Heading 2" at bounding box center [607, 451] width 62 height 18
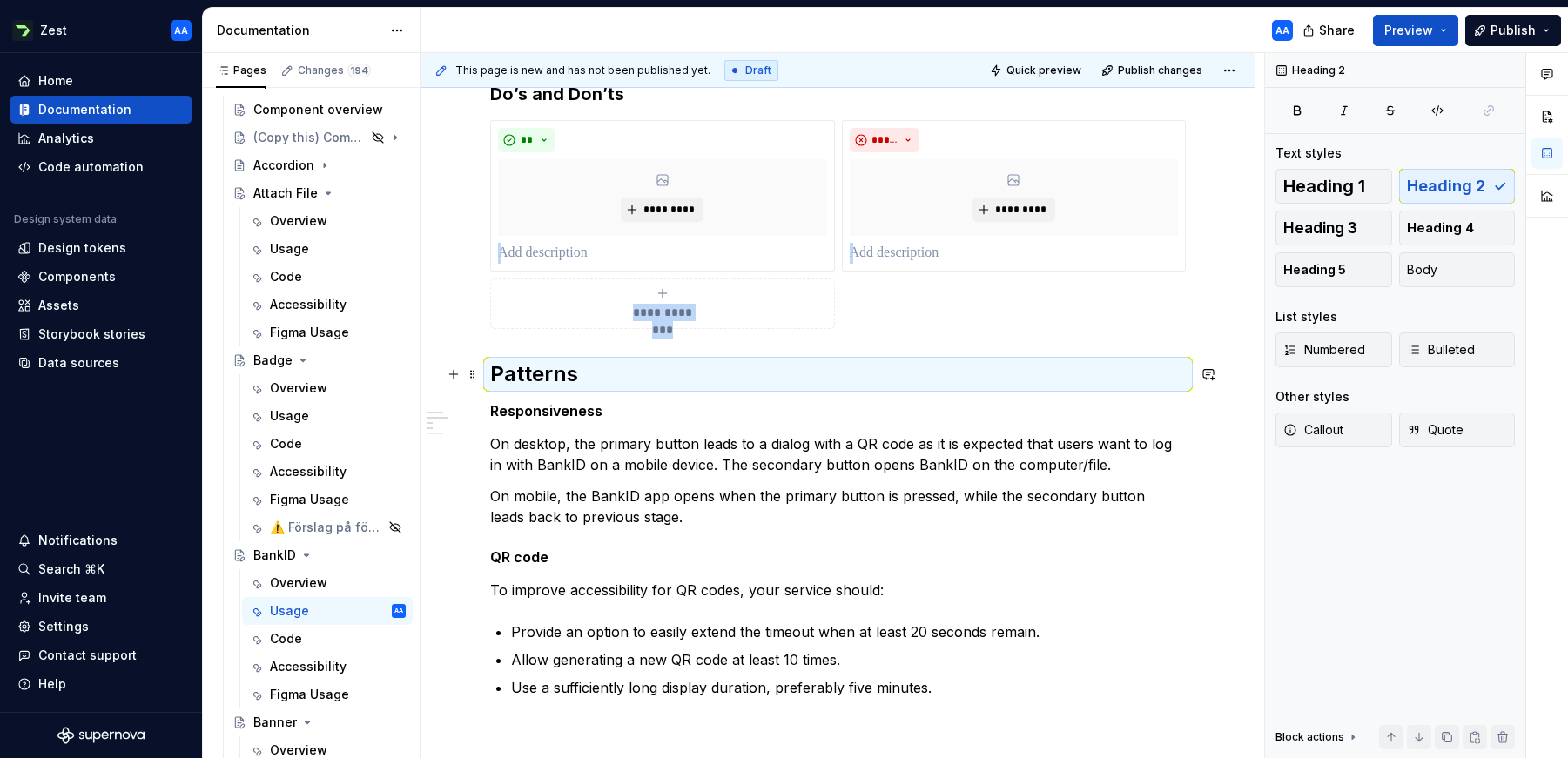
click at [488, 371] on div "**********" at bounding box center [838, 654] width 835 height 1227
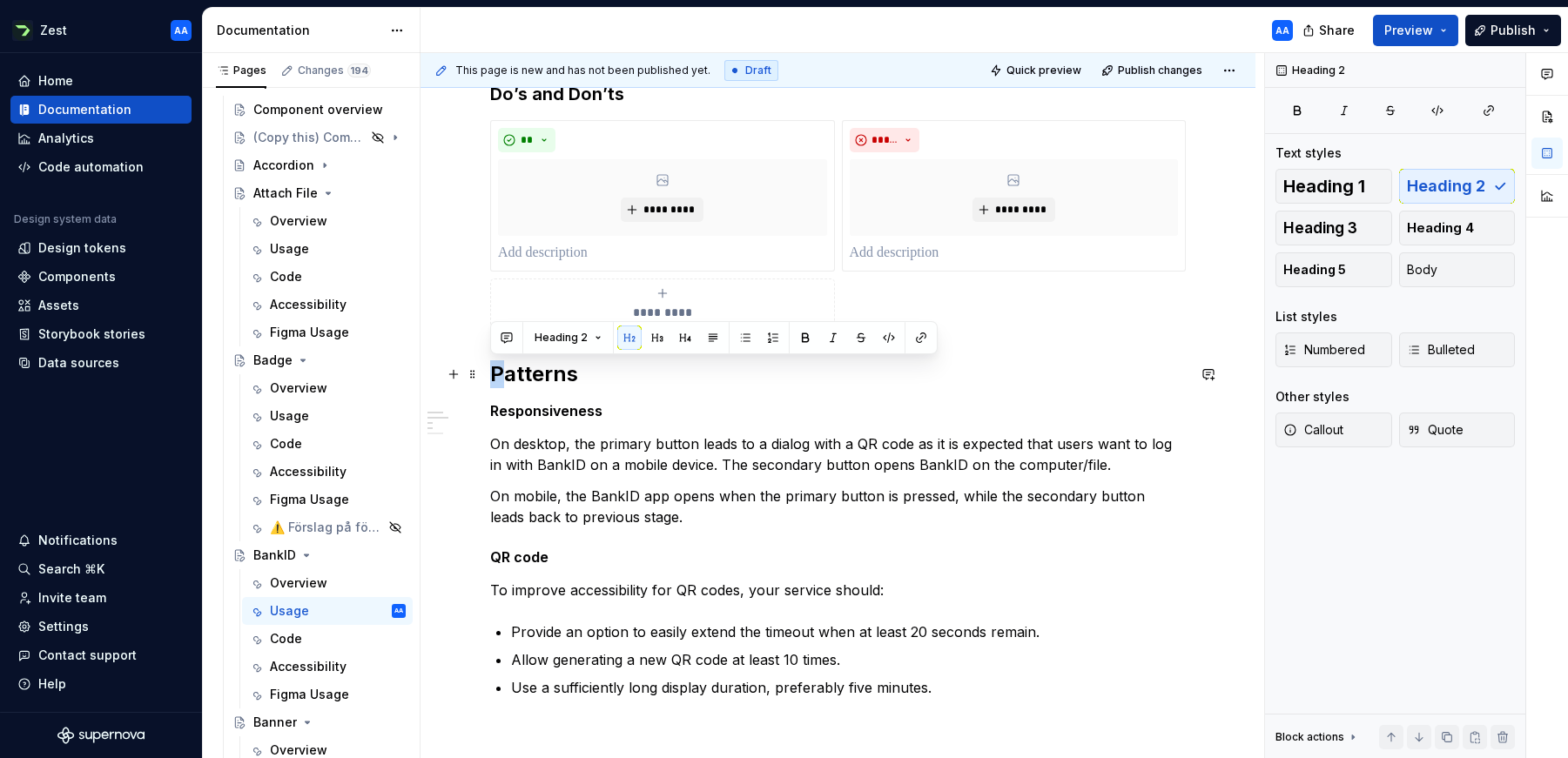
click at [494, 372] on h2 "Patterns" at bounding box center [838, 375] width 696 height 28
click at [663, 395] on div "**********" at bounding box center [838, 550] width 696 height 937
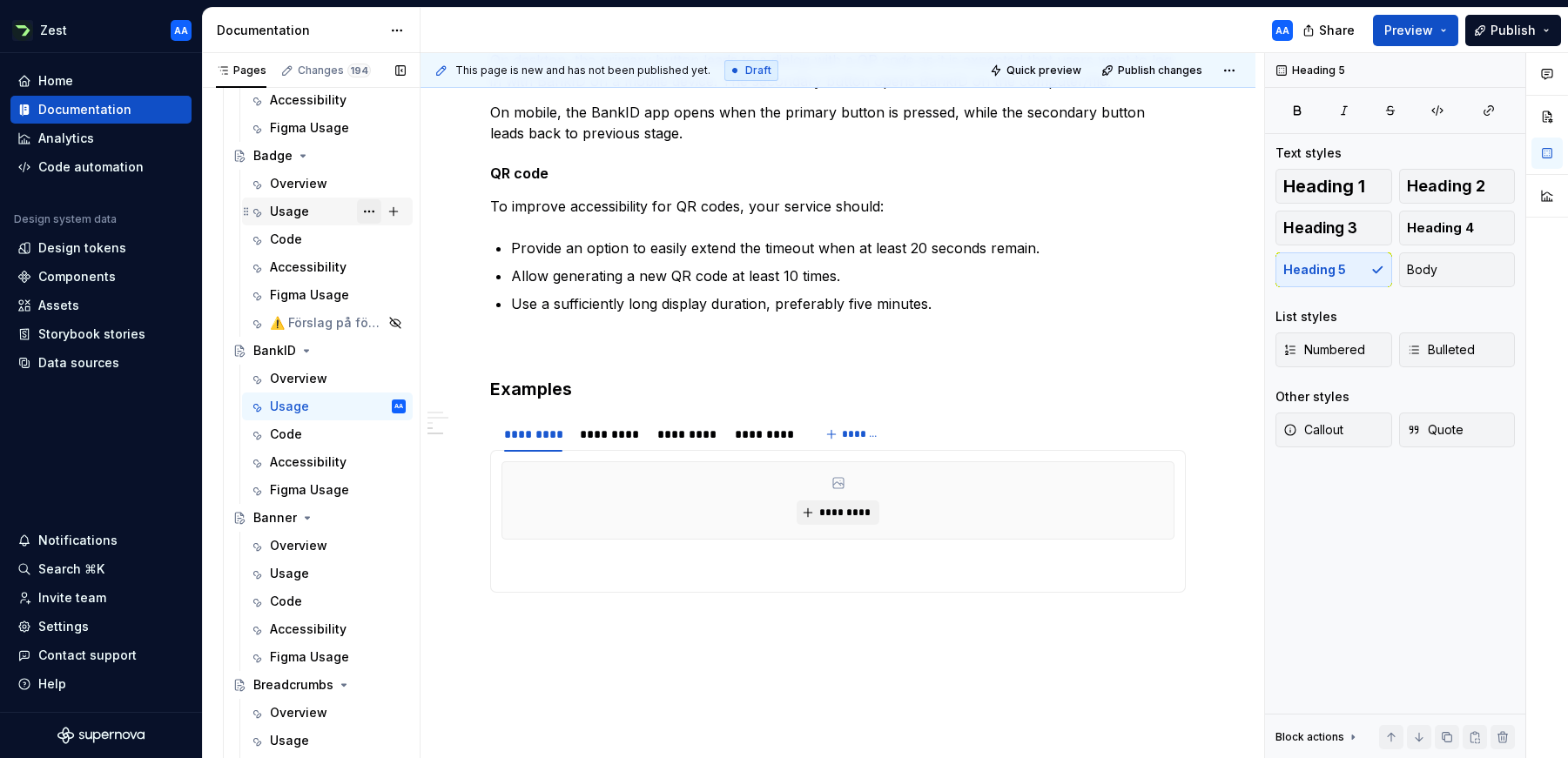
scroll to position [793, 0]
click at [310, 543] on div "Overview" at bounding box center [298, 547] width 57 height 18
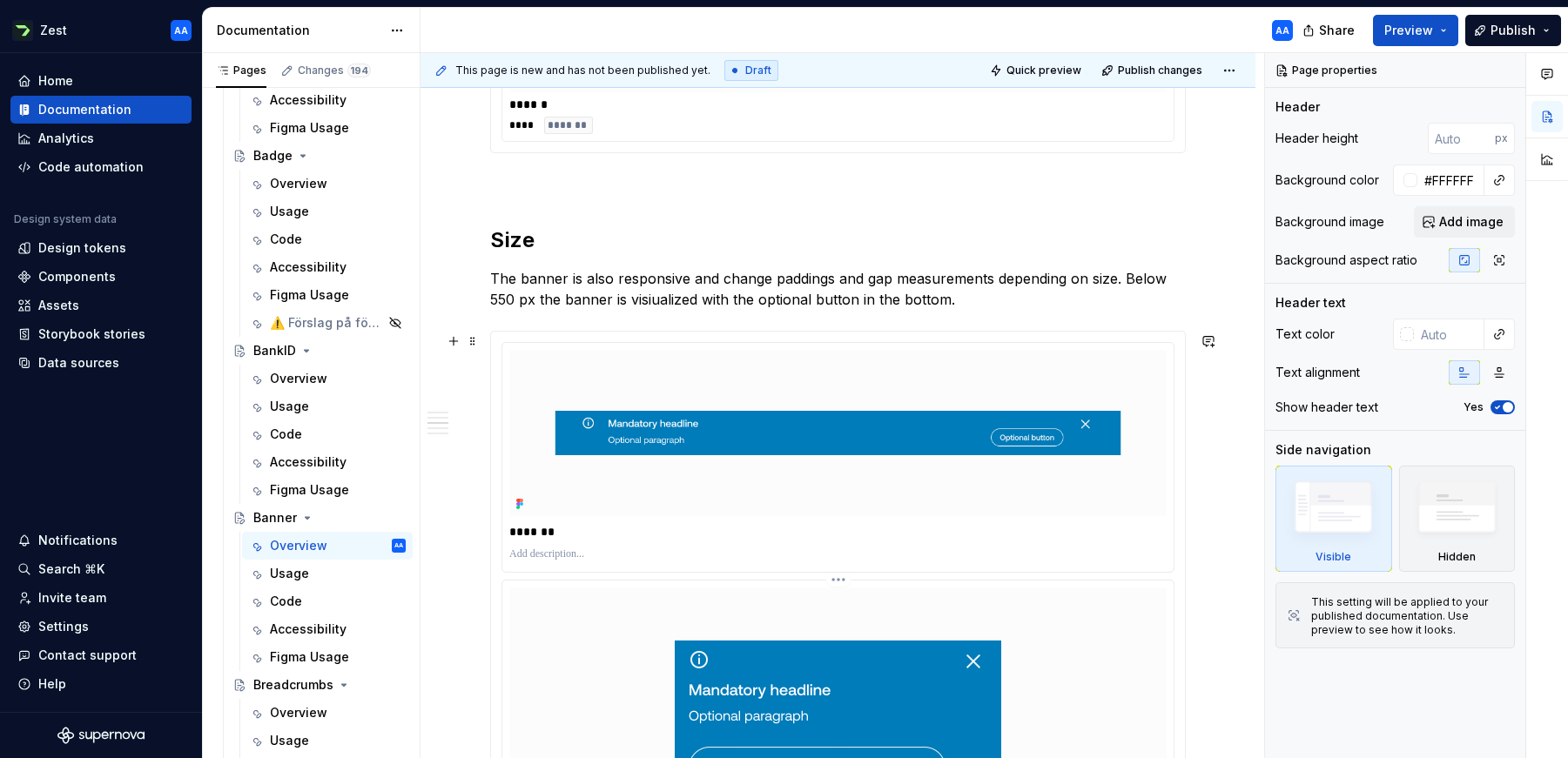
scroll to position [1440, 0]
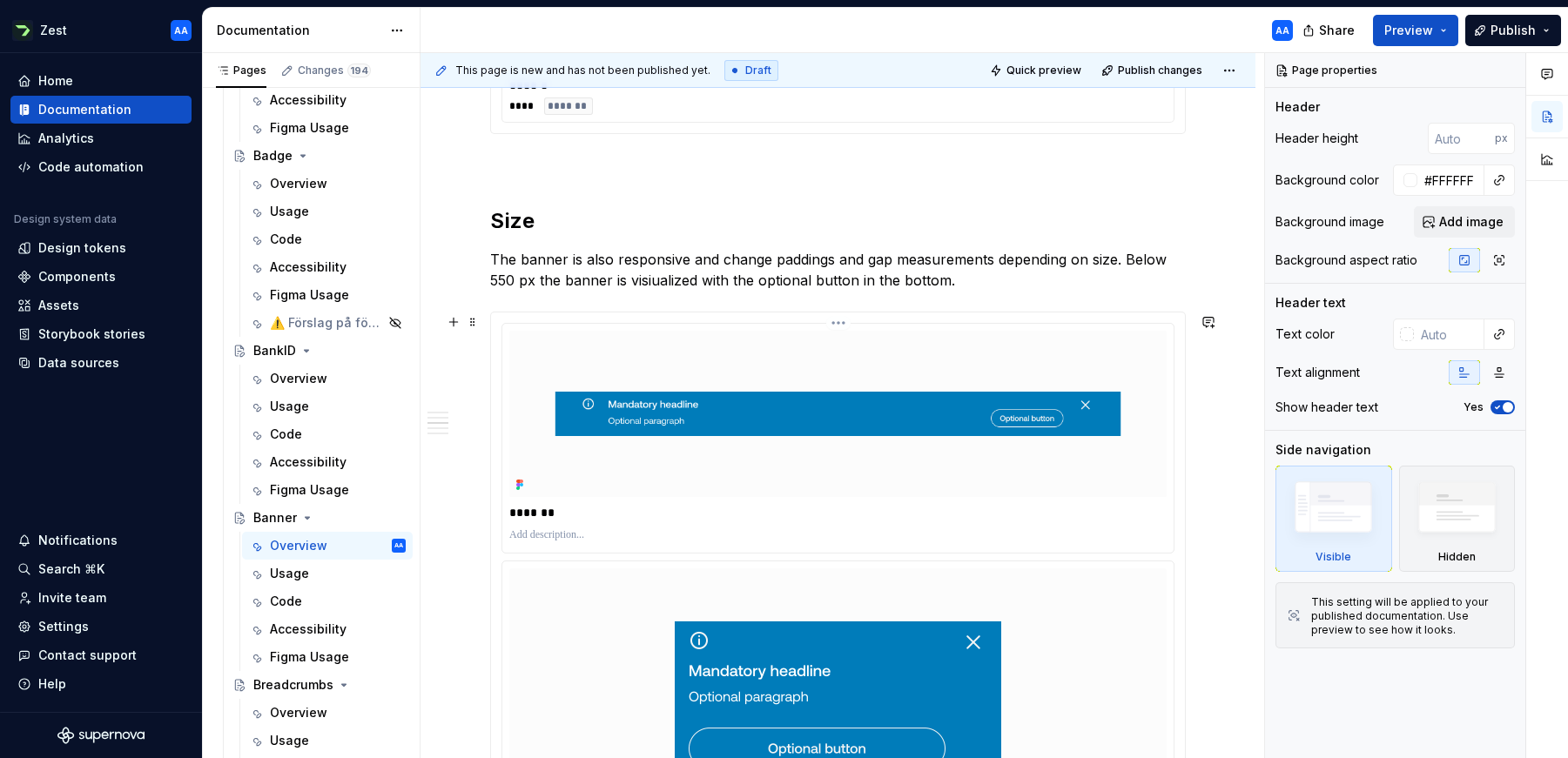
click at [611, 501] on div "*******" at bounding box center [837, 438] width 671 height 228
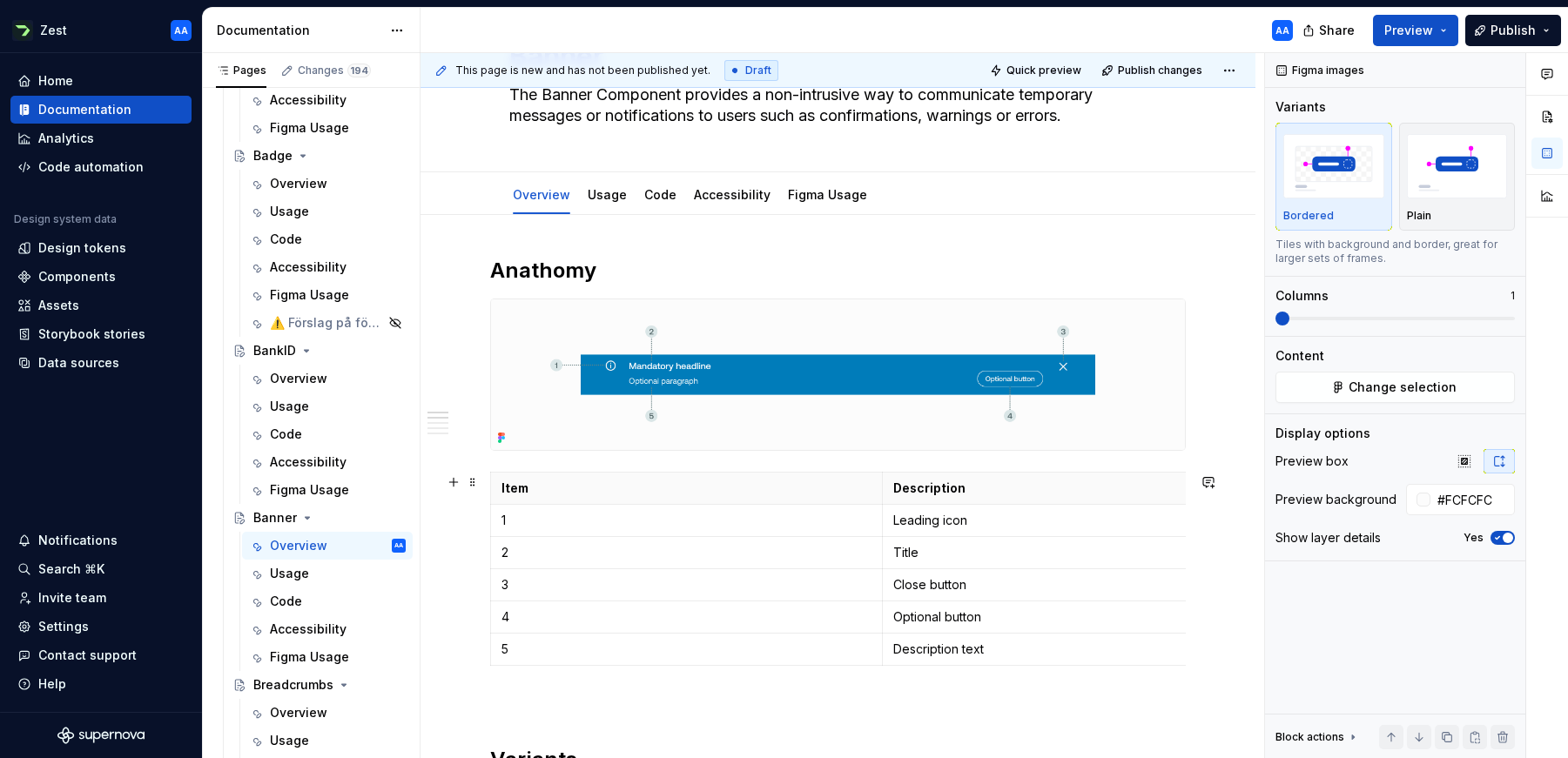
scroll to position [0, 0]
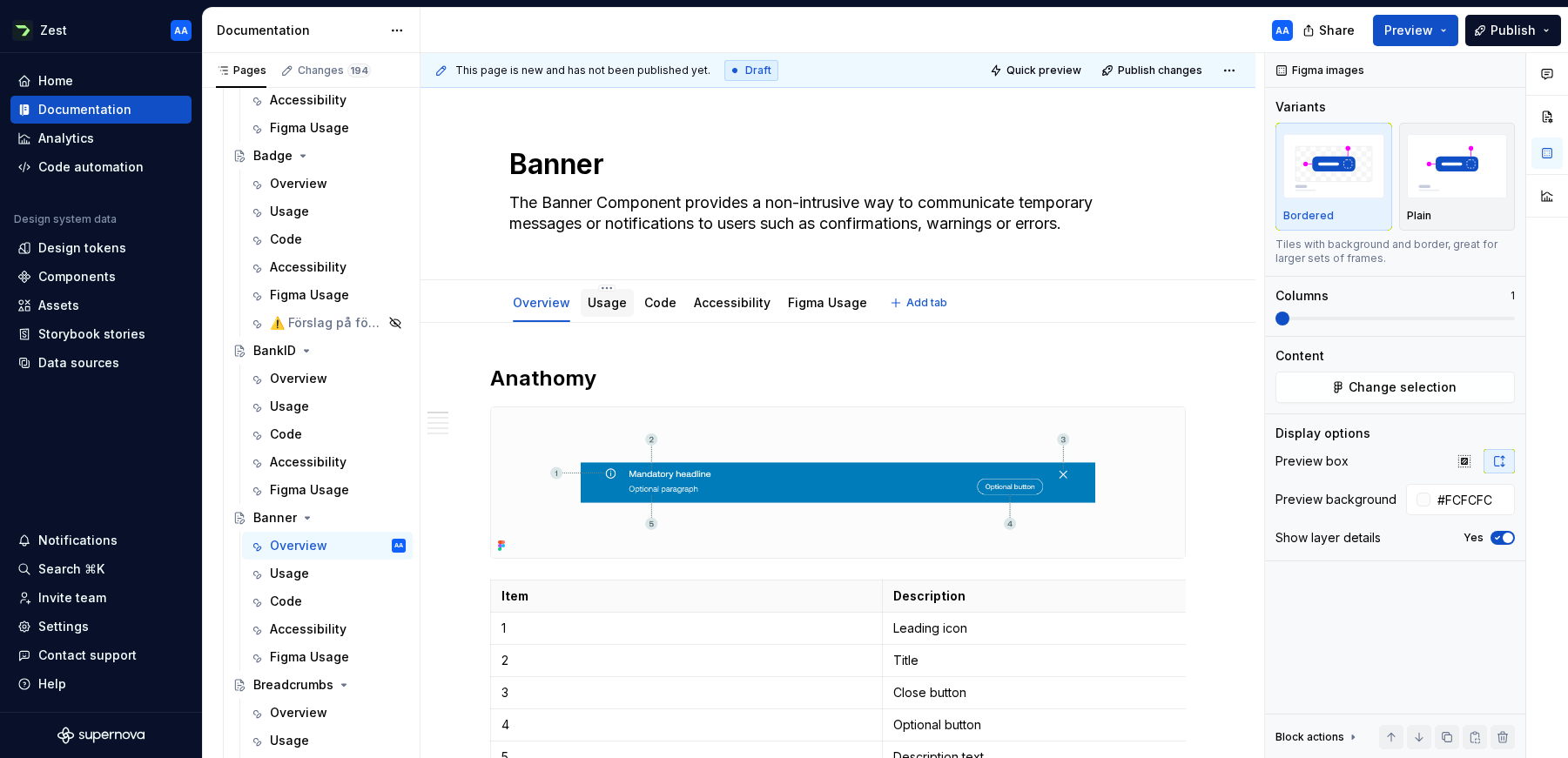
click at [606, 301] on link "Usage" at bounding box center [608, 302] width 40 height 15
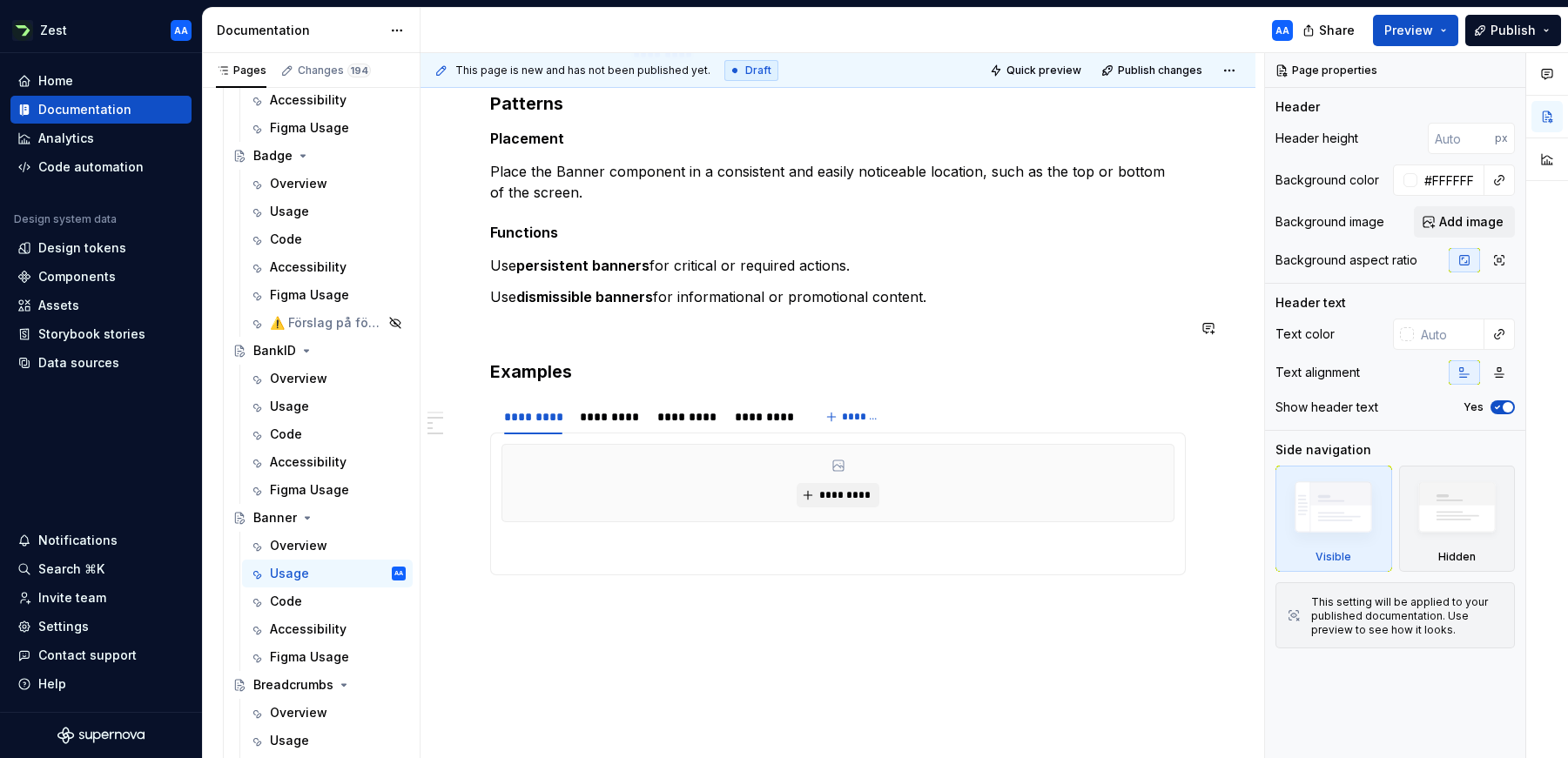
scroll to position [546, 0]
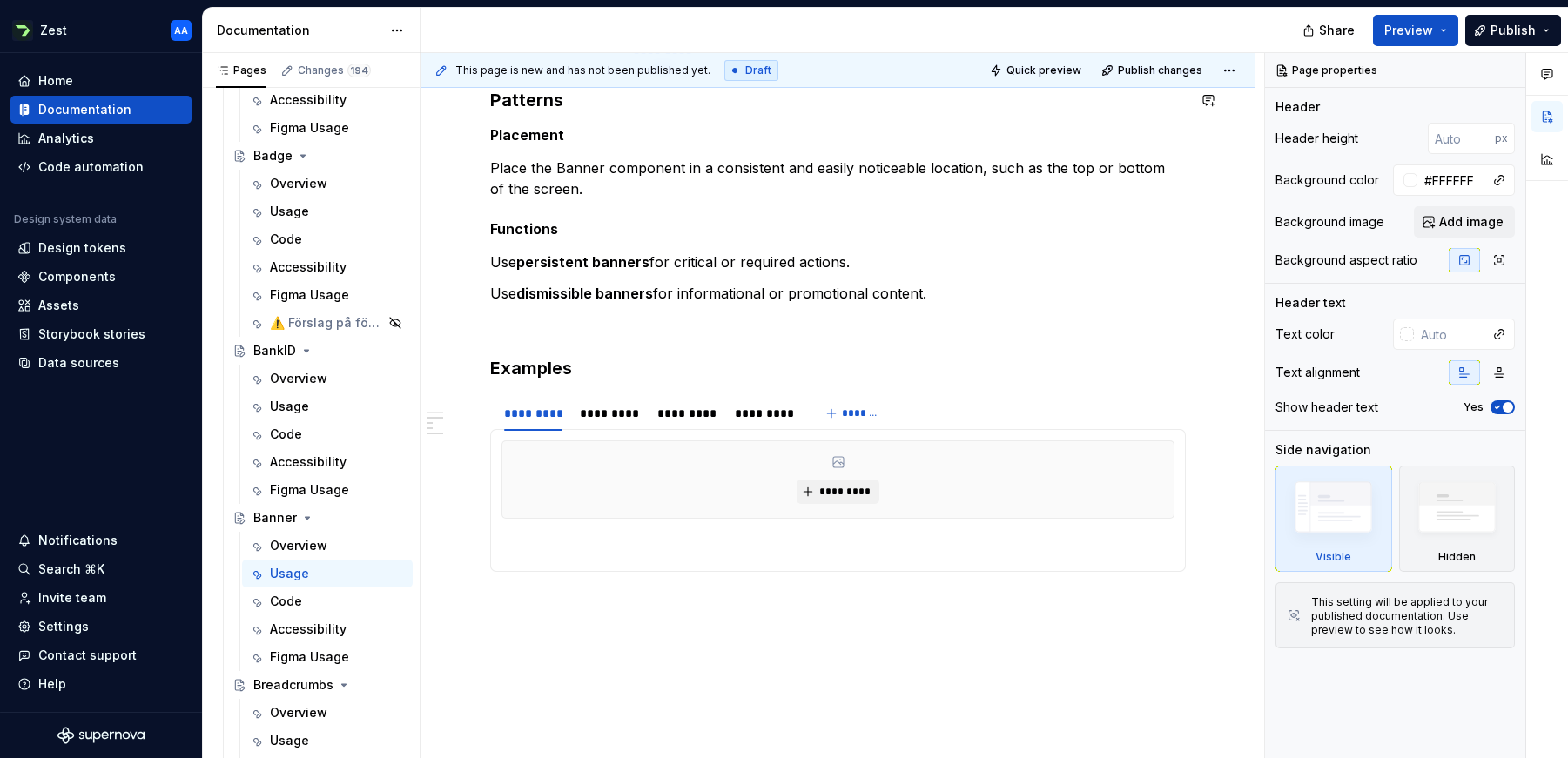
type textarea "*"
